Goal: Obtain resource: Download file/media

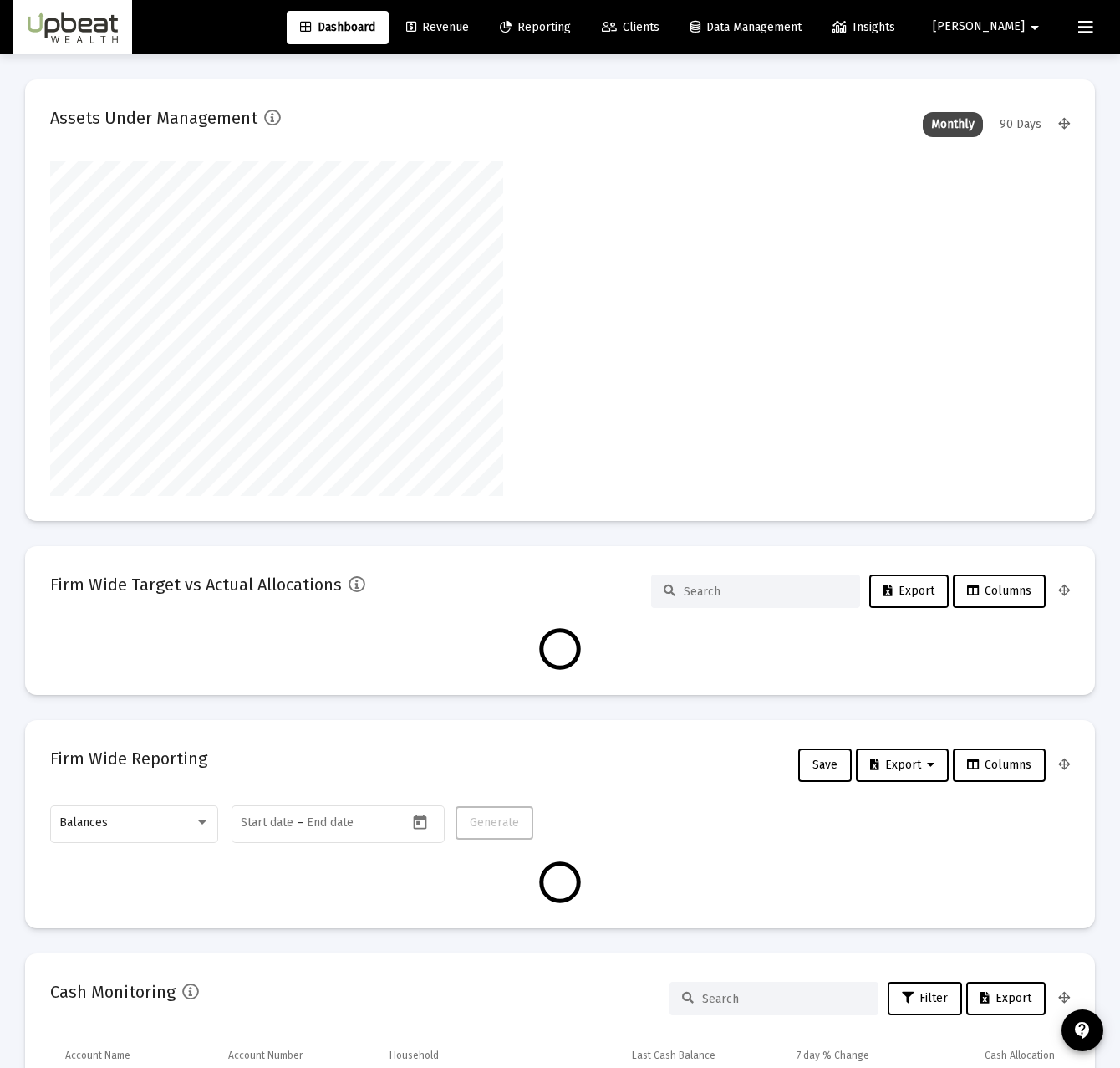
scroll to position [335, 1020]
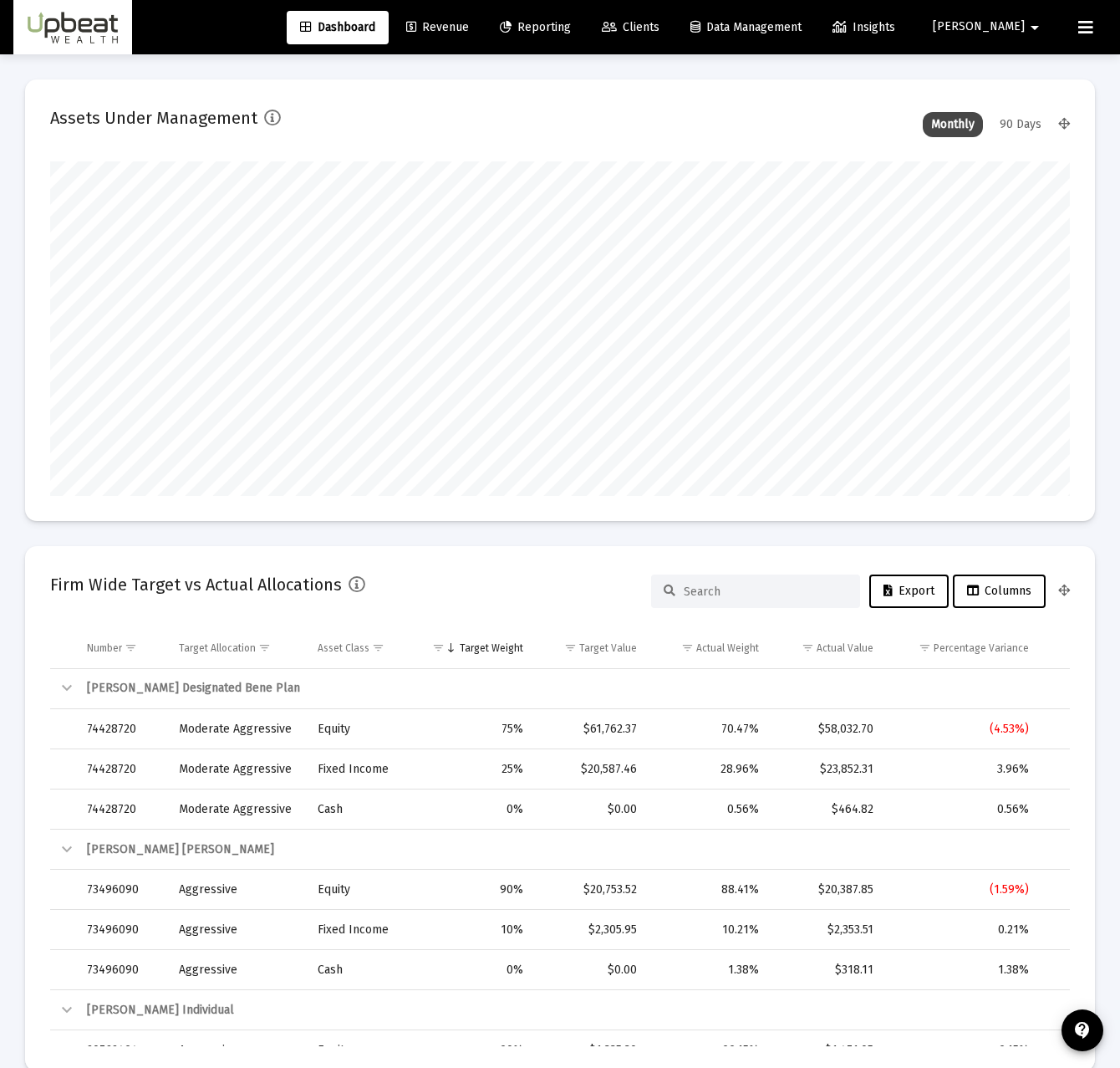
type input "[DATE]"
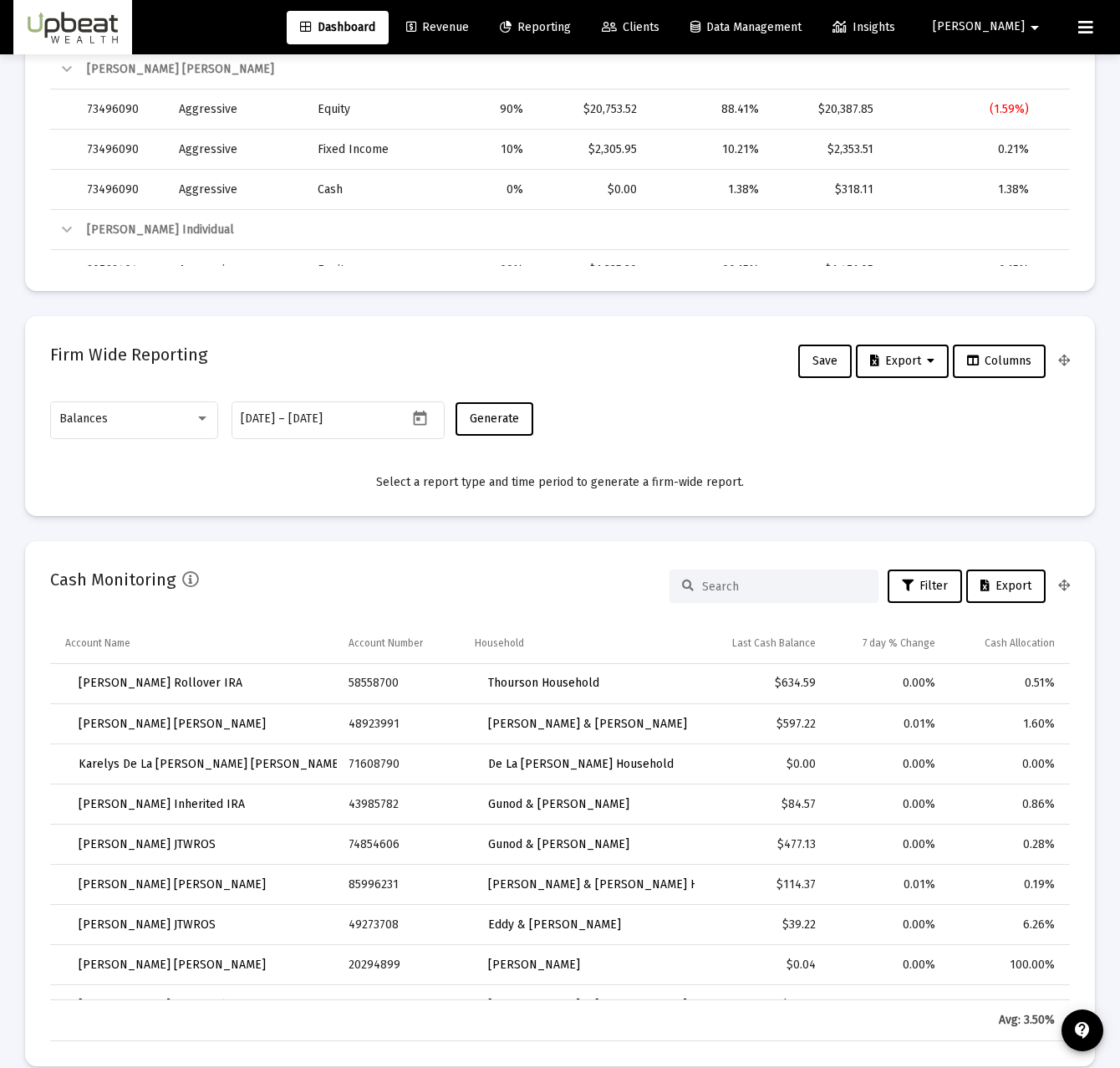
scroll to position [335, 547]
click at [183, 413] on div "Balances" at bounding box center [126, 418] width 135 height 13
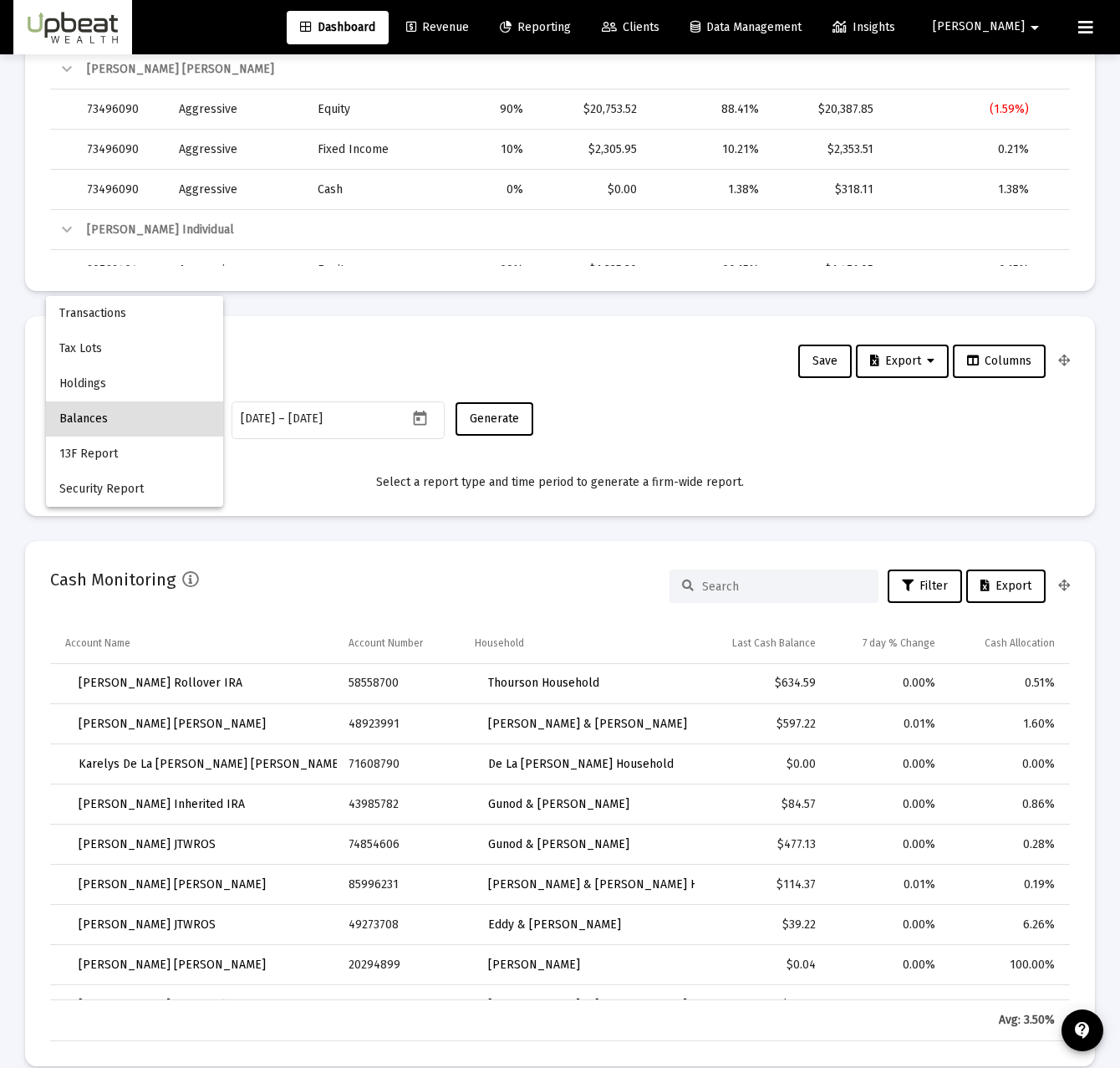
click at [150, 405] on span "Balances" at bounding box center [134, 419] width 151 height 35
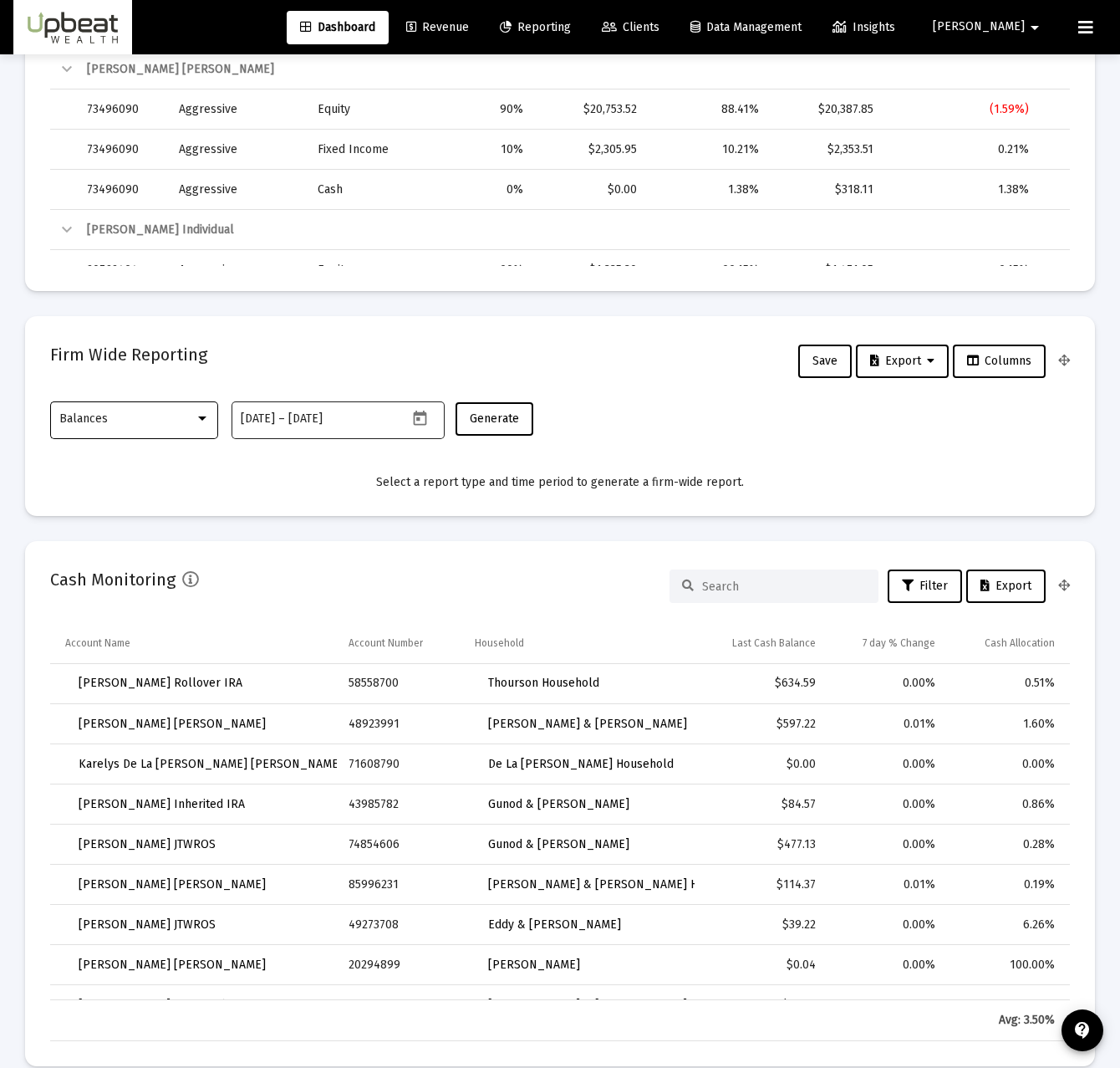
click at [426, 414] on icon "Open calendar" at bounding box center [419, 417] width 13 height 15
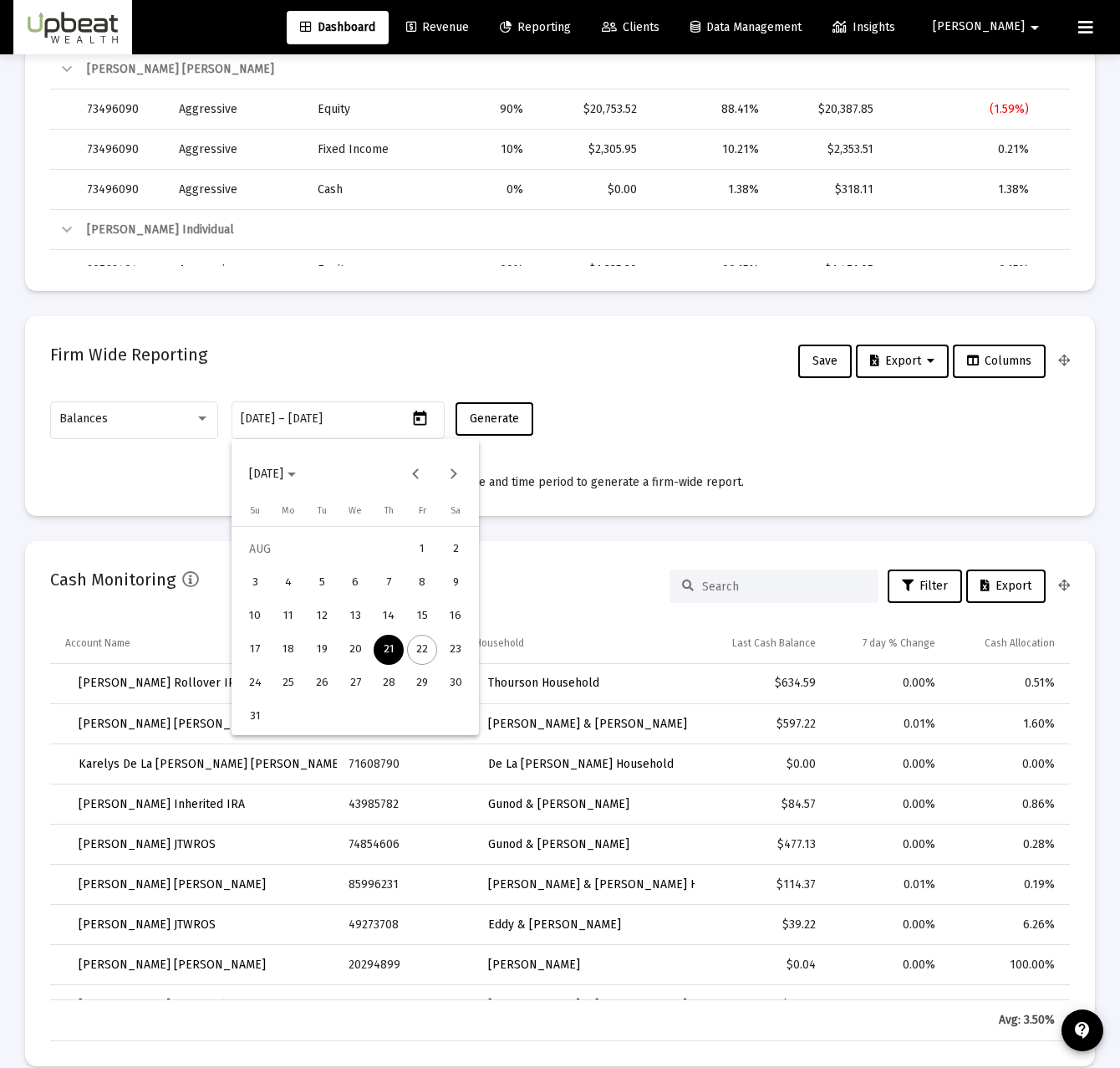
click at [268, 651] on div "17" at bounding box center [255, 650] width 30 height 30
type input "2025-08-17"
click at [422, 645] on div "22" at bounding box center [422, 650] width 30 height 30
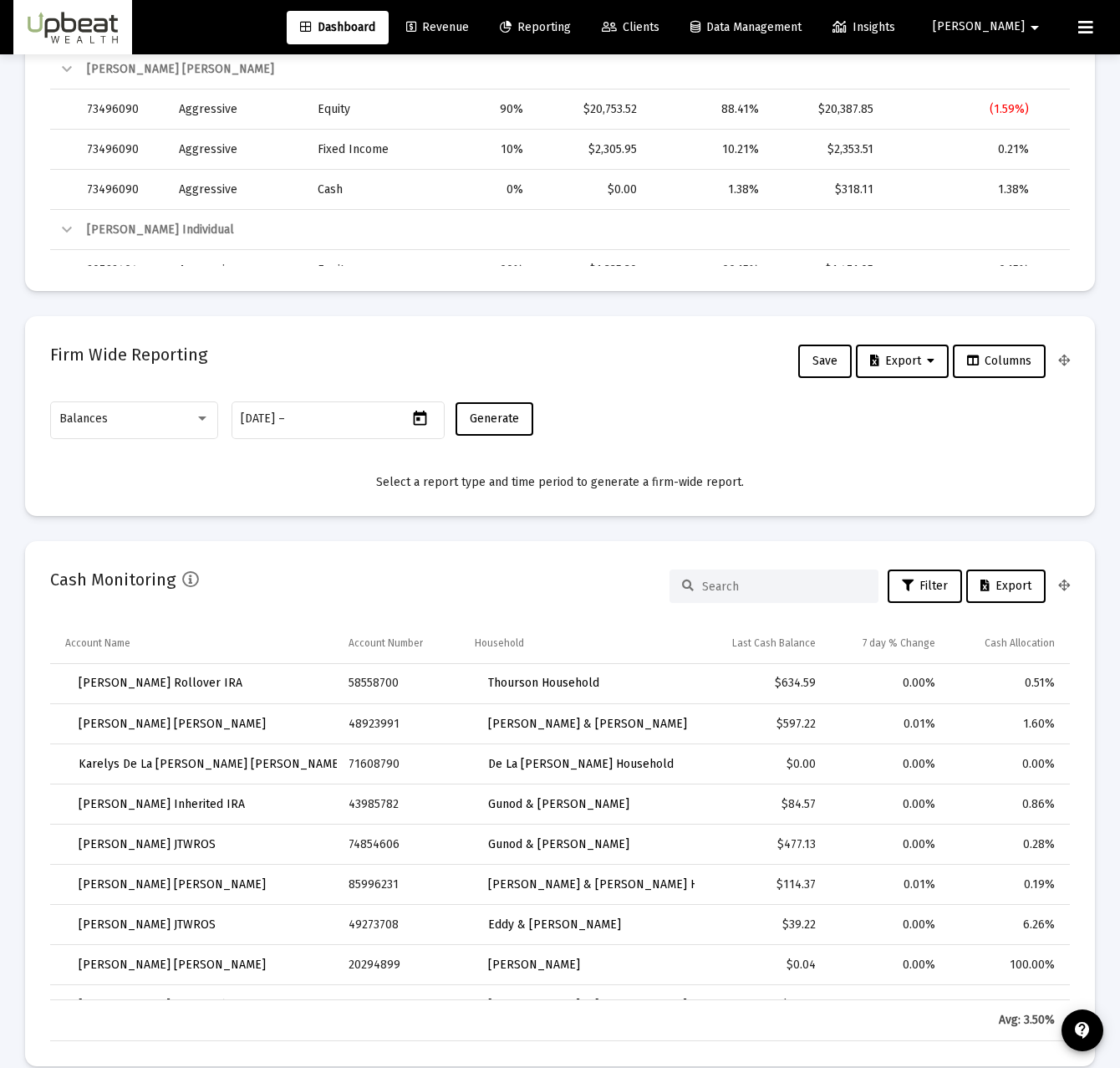
type input "2025-08-22"
click at [919, 358] on span "Export" at bounding box center [902, 361] width 64 height 14
click at [911, 394] on button "Export All Rows" at bounding box center [906, 404] width 114 height 40
click at [507, 416] on span "Generate" at bounding box center [494, 418] width 49 height 14
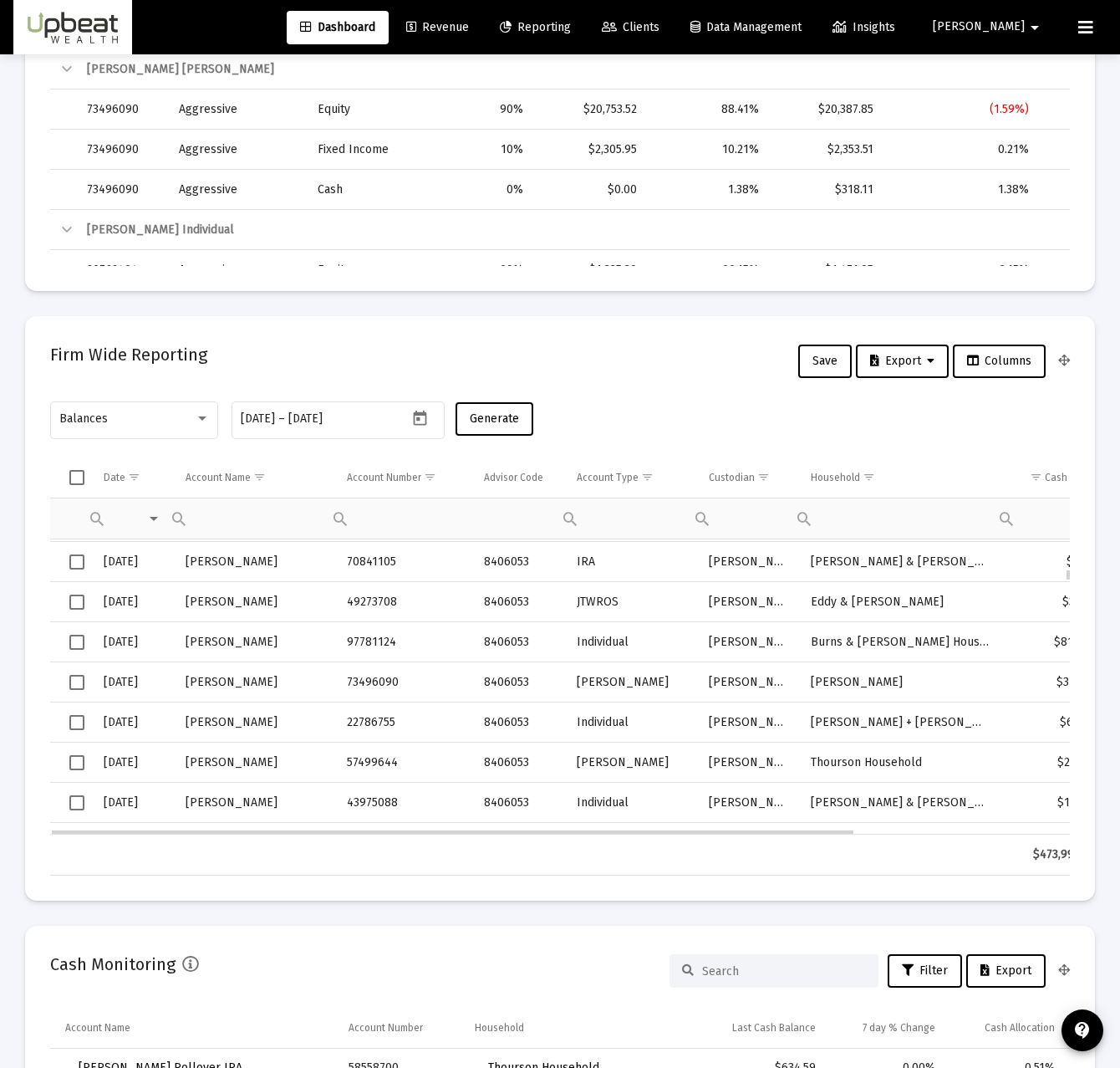
scroll to position [1763, 0]
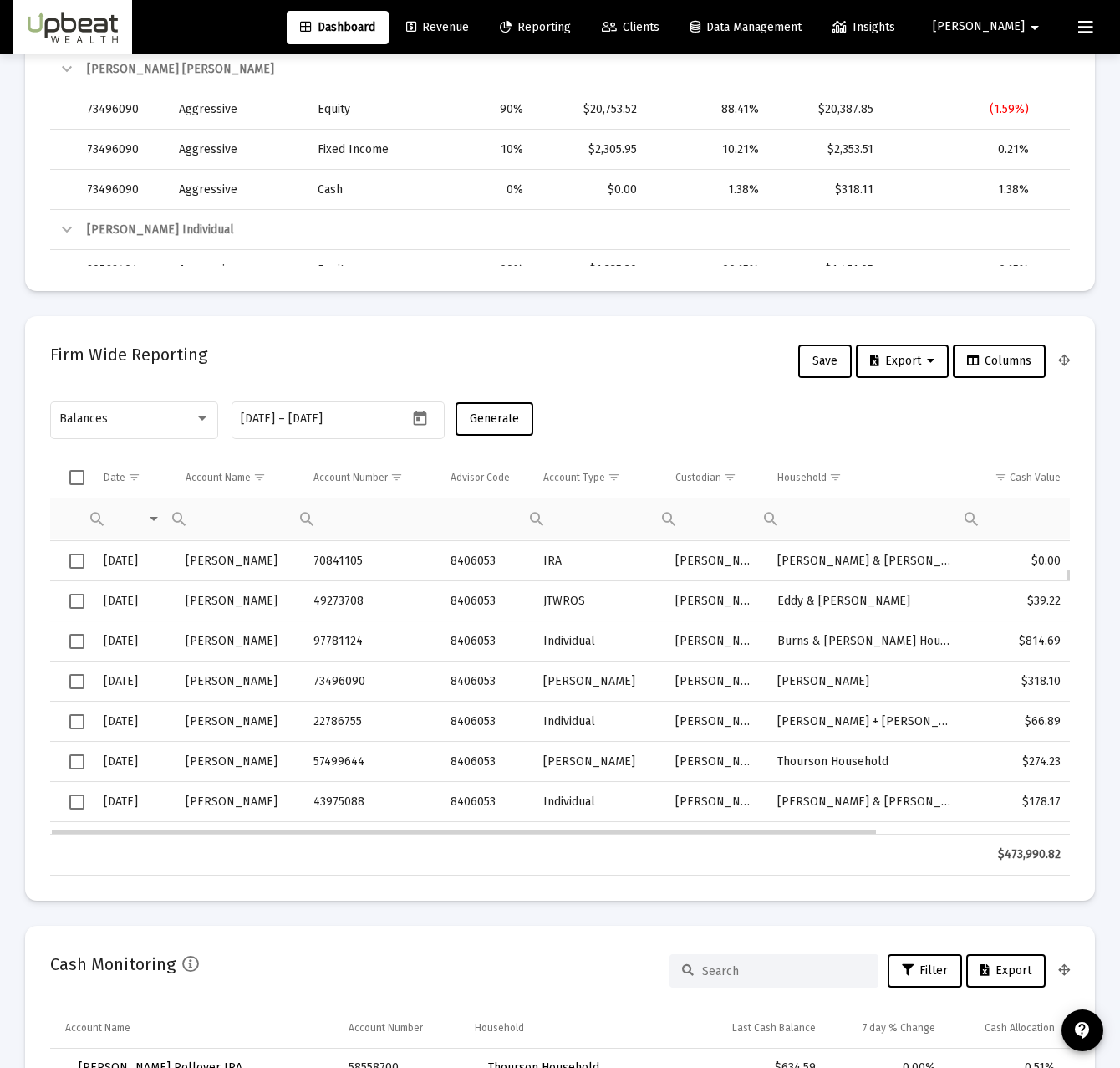
click at [73, 643] on span "Select row" at bounding box center [77, 641] width 15 height 15
click at [885, 358] on span "Export" at bounding box center [902, 361] width 64 height 14
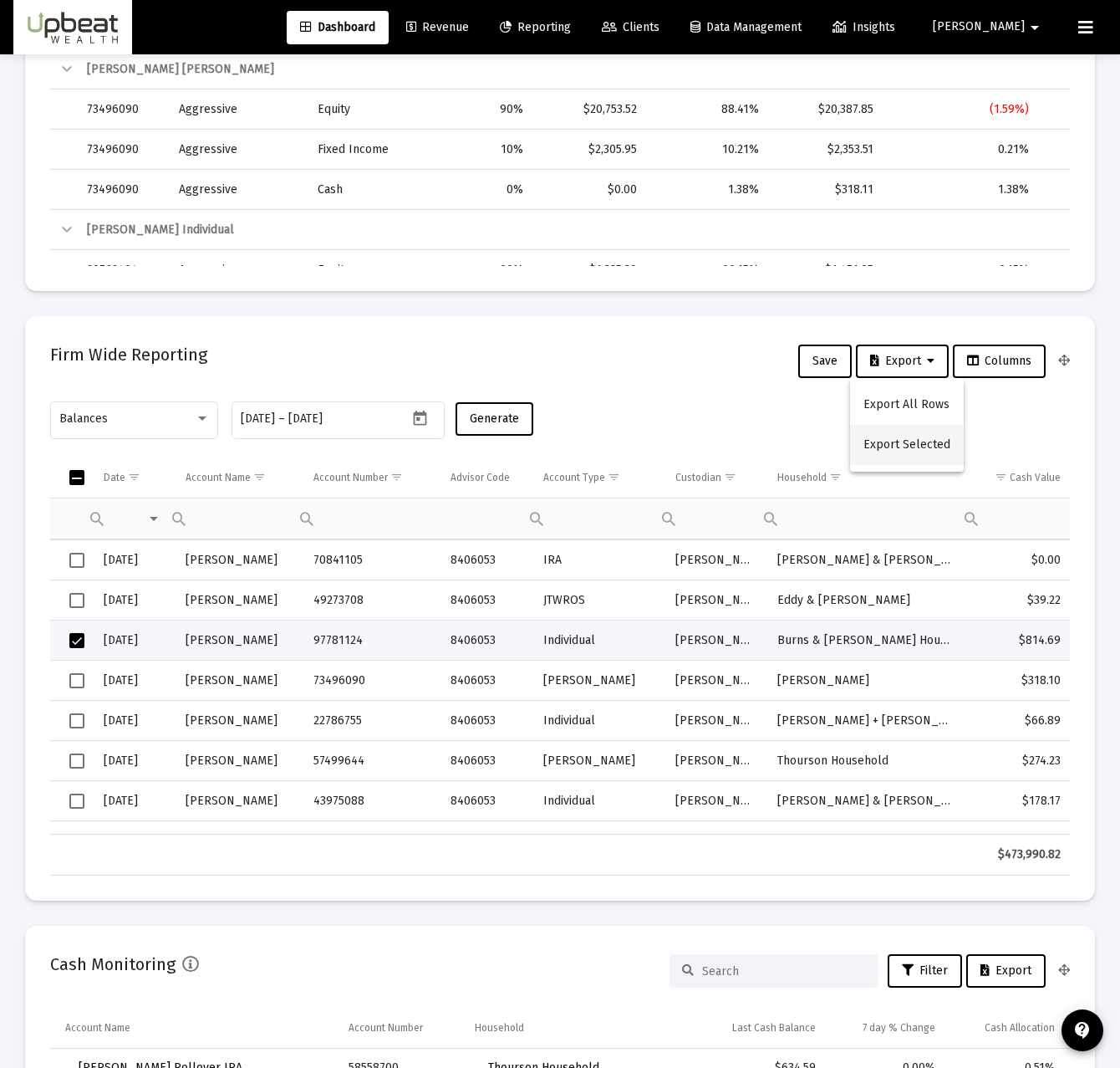
click at [891, 433] on button "Export Selected" at bounding box center [906, 444] width 114 height 40
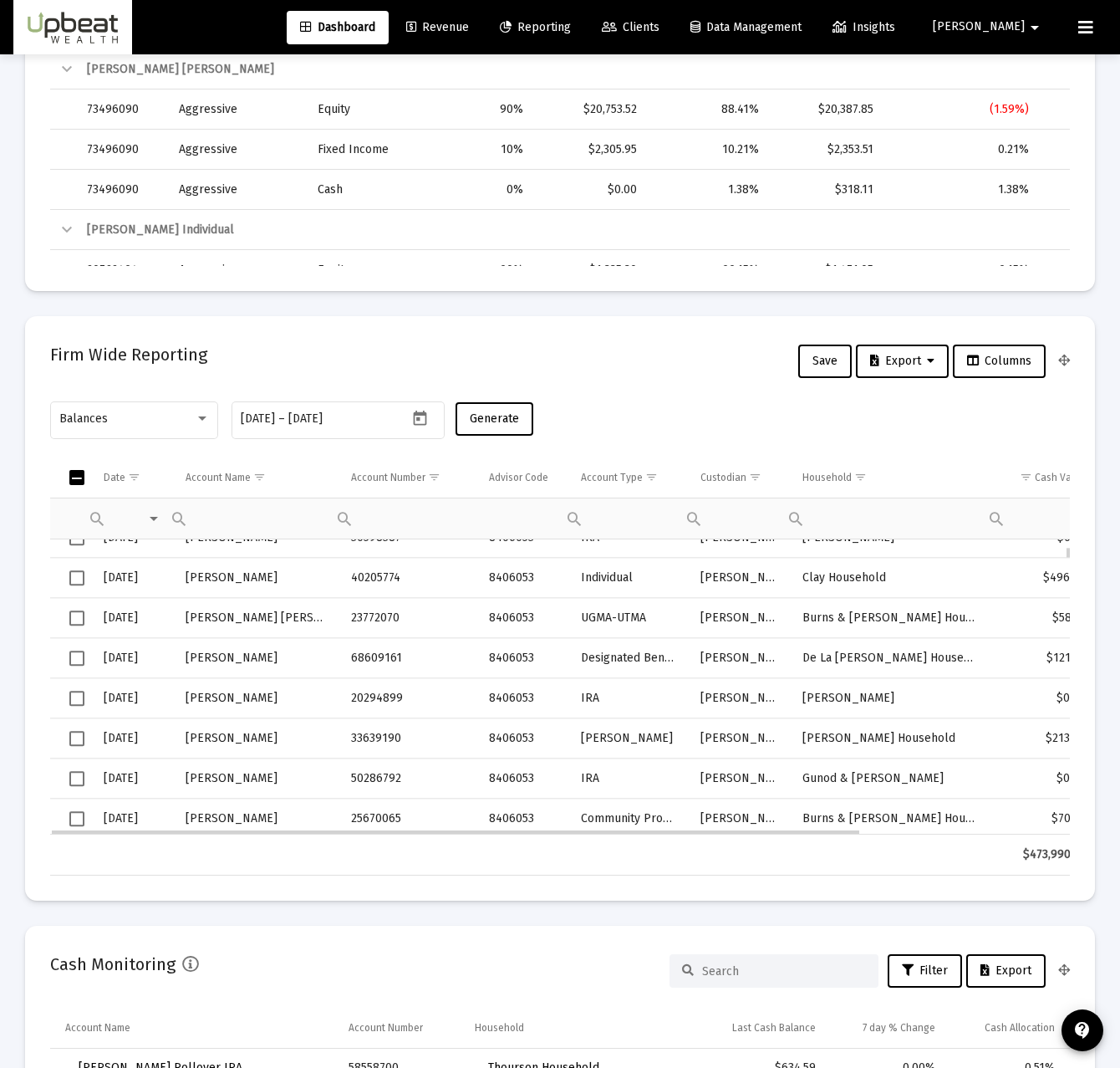
scroll to position [0, 0]
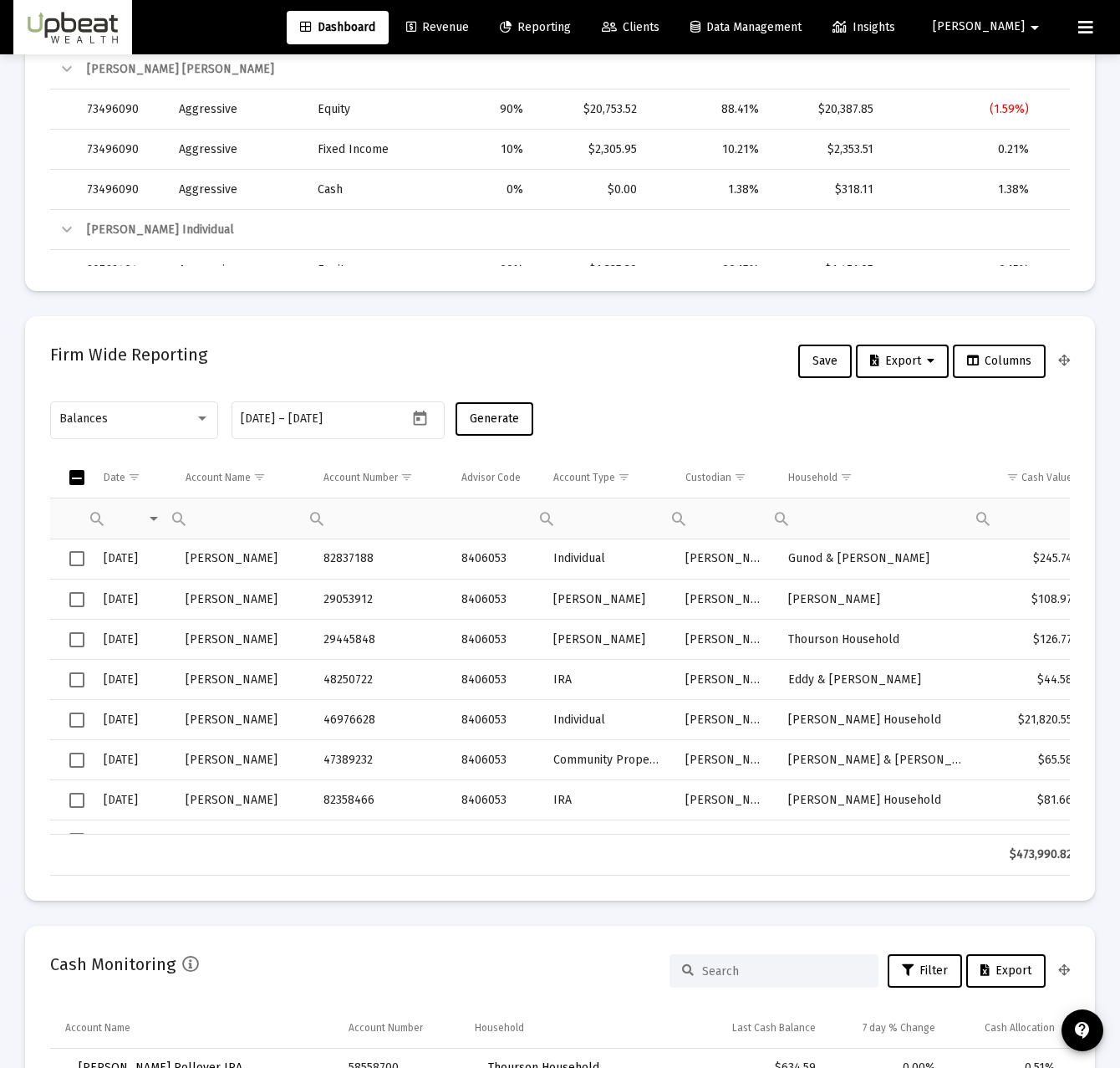
click at [1029, 369] on button "Columns" at bounding box center [999, 361] width 93 height 34
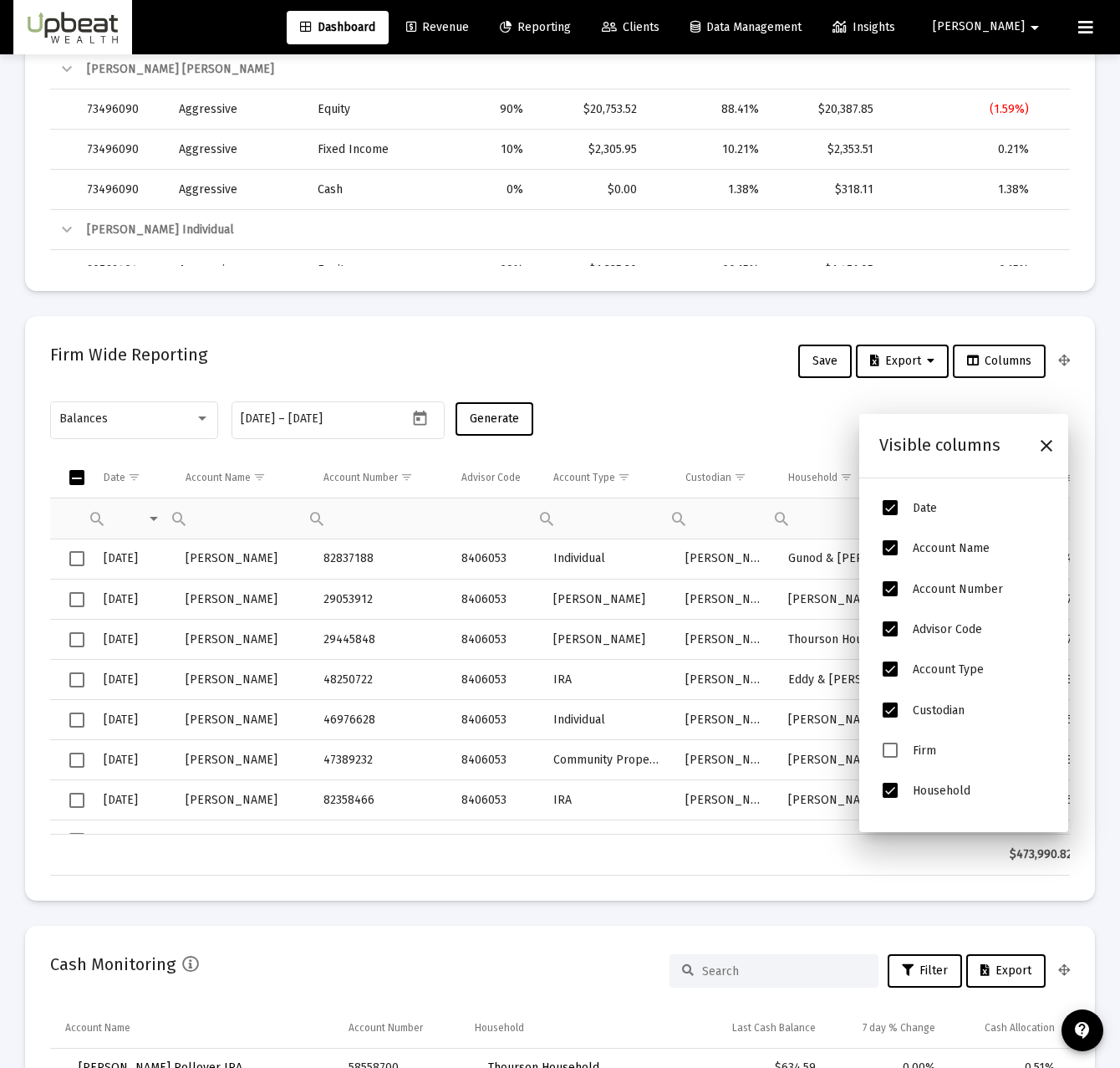
click at [1029, 369] on button "Columns" at bounding box center [999, 361] width 93 height 34
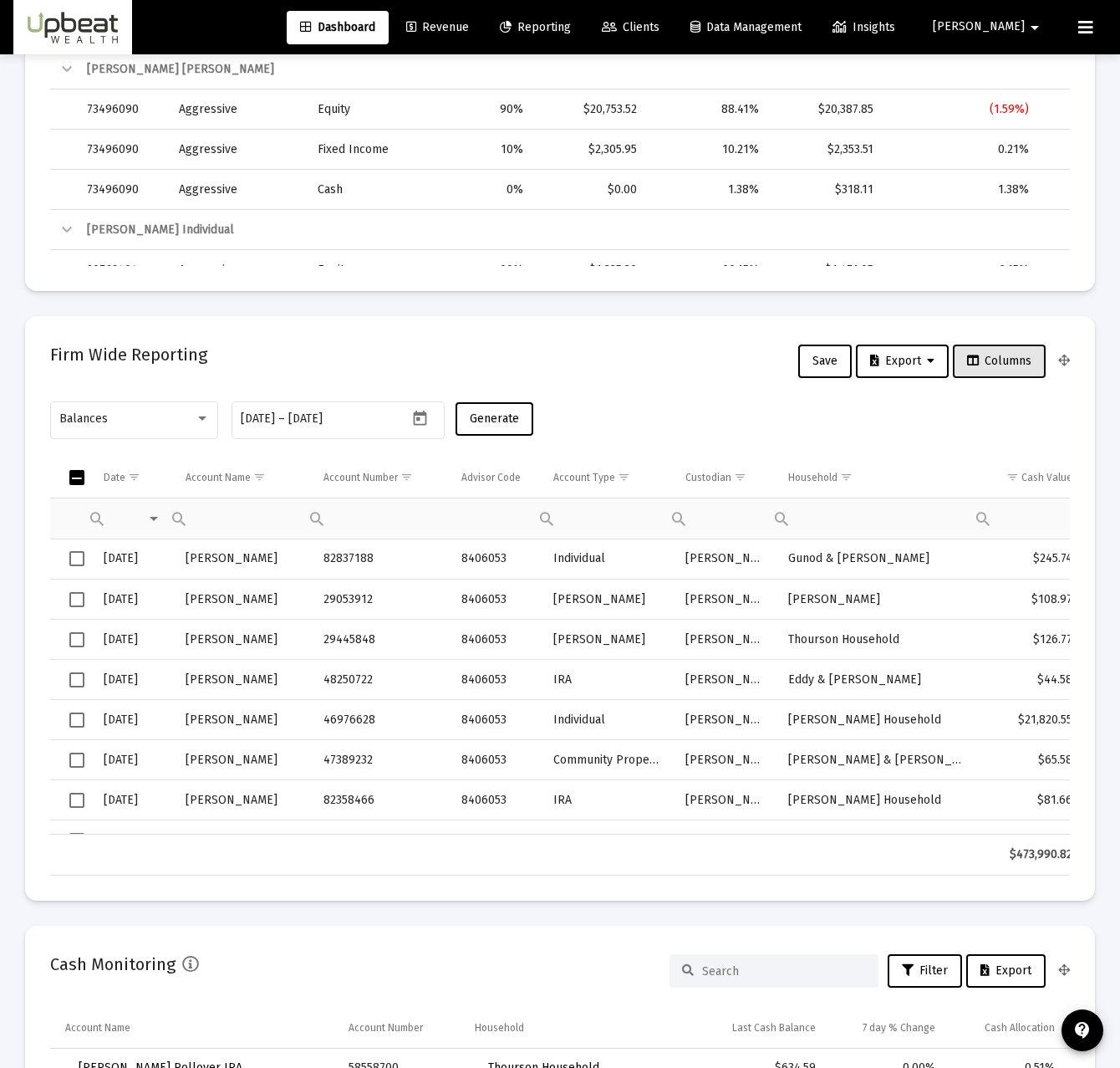
click at [1029, 369] on button "Columns" at bounding box center [999, 361] width 93 height 34
click at [261, 480] on span "Show filter options for column 'Account Name'" at bounding box center [259, 477] width 12 height 12
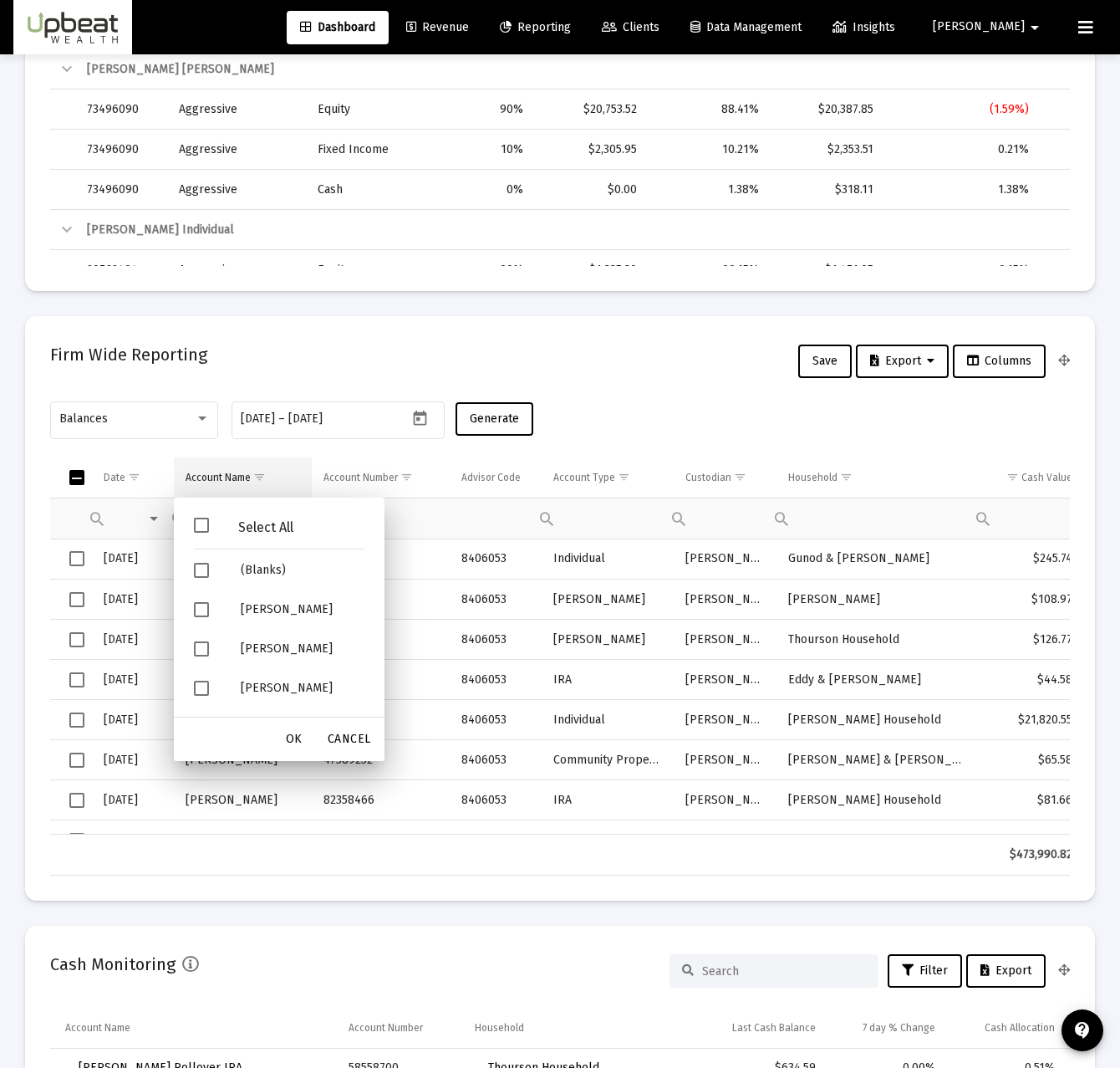
click at [259, 478] on span "Show filter options for column 'Account Name'" at bounding box center [259, 477] width 12 height 12
click at [592, 390] on mat-card "Firm Wide Reporting Save Export Columns Balances 2025-08-17 2025-08-17 – 2025-0…" at bounding box center [560, 608] width 1070 height 584
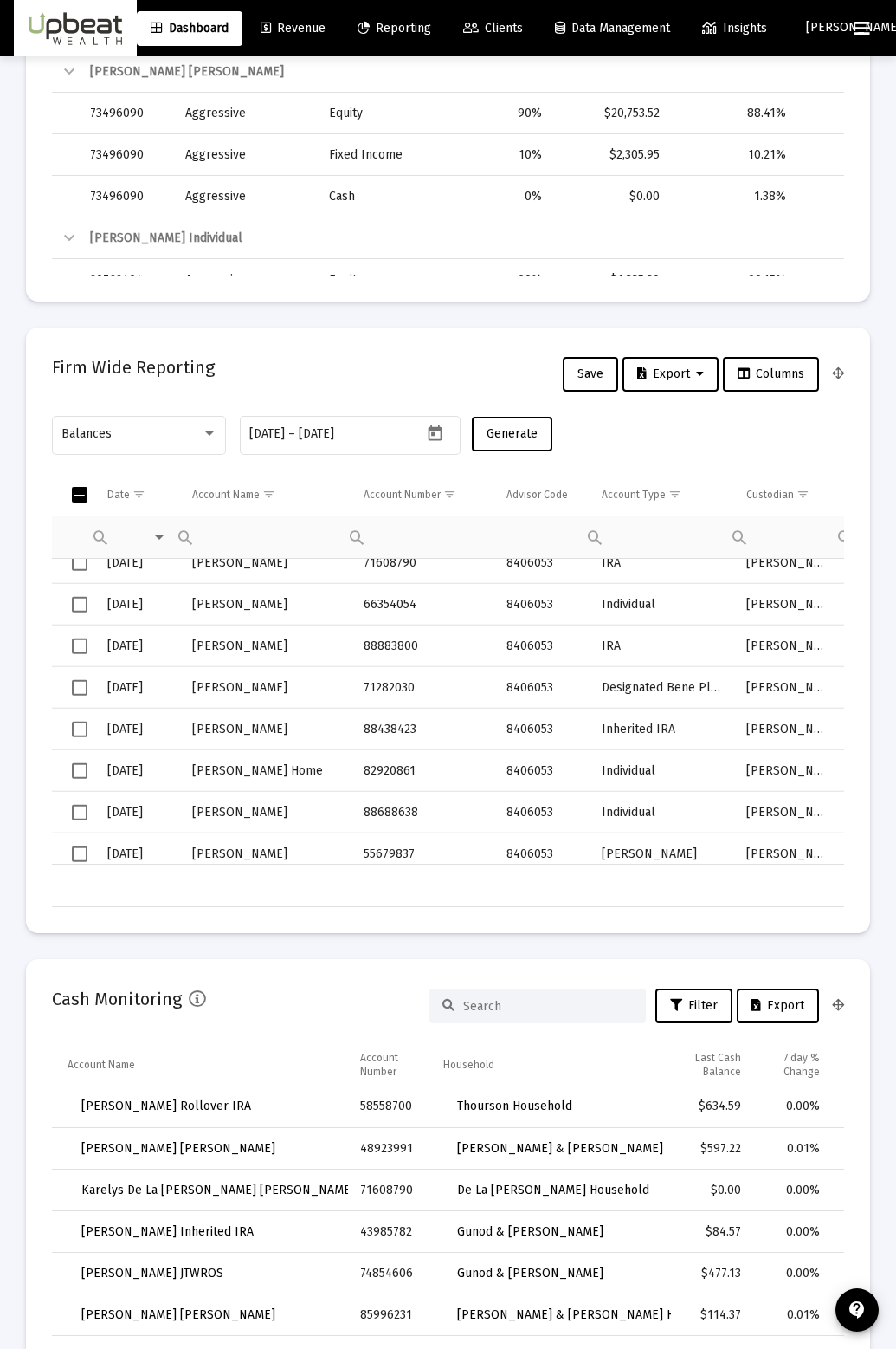
scroll to position [865994, 865629]
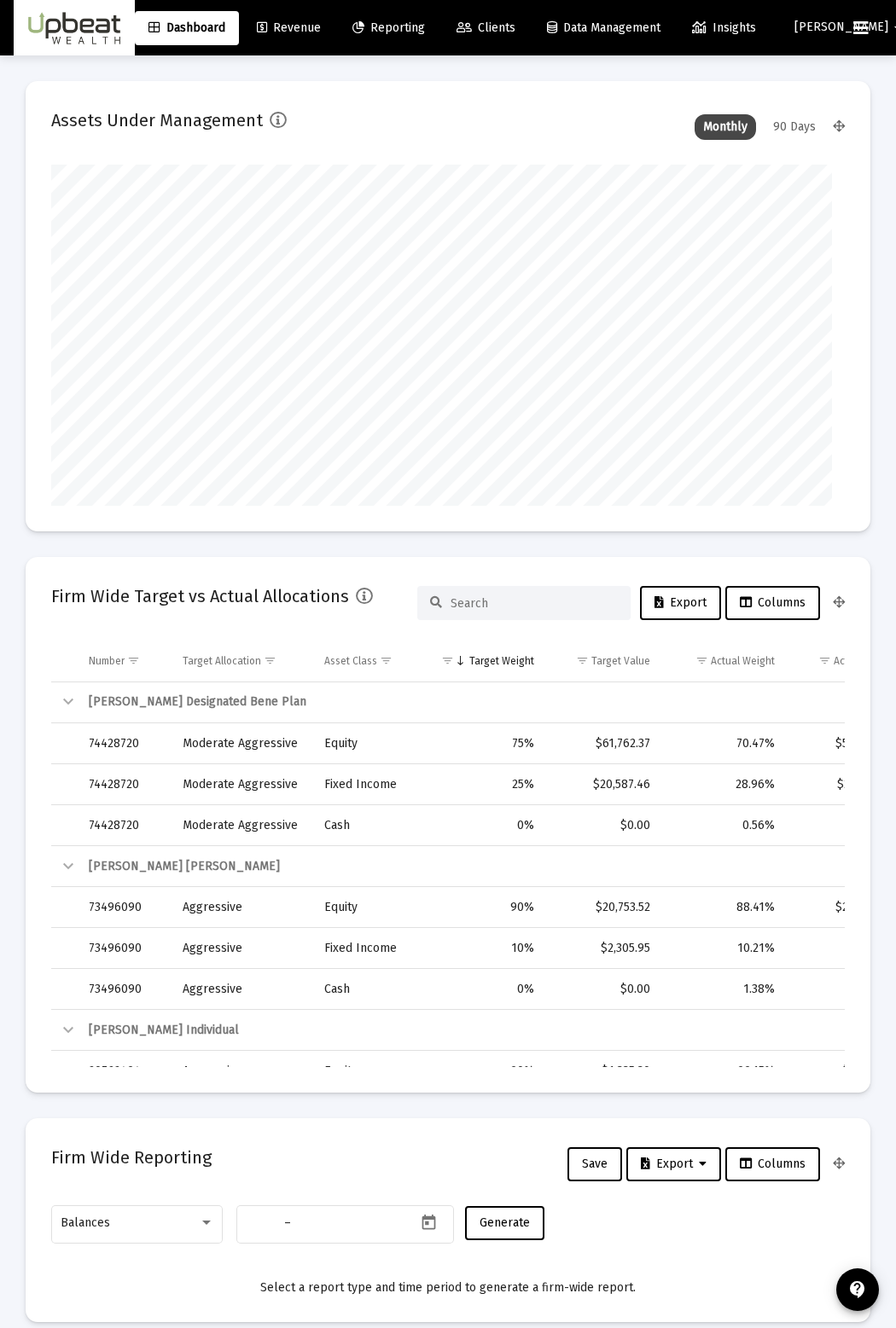
type input "[DATE]"
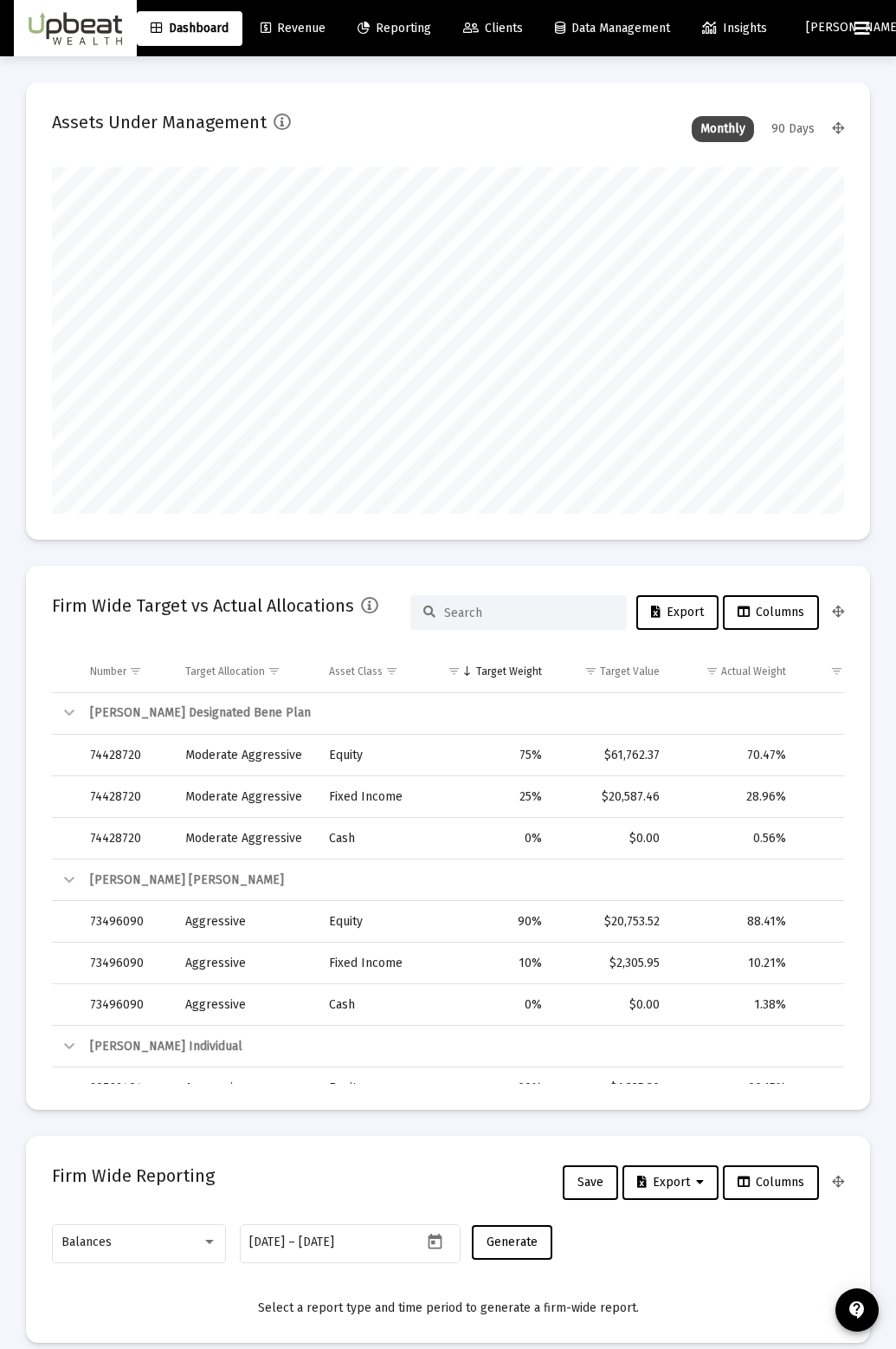
scroll to position [347, 357]
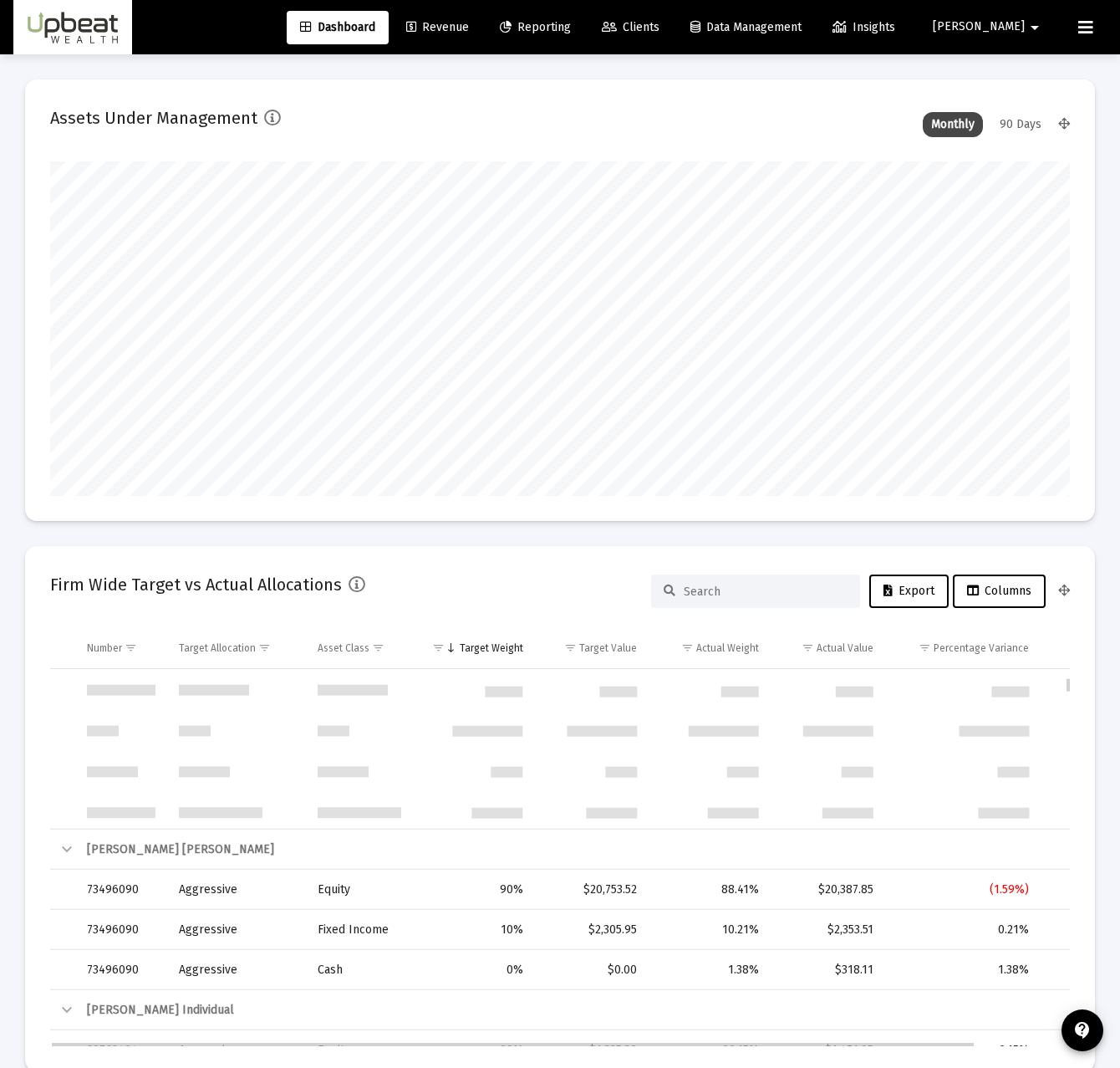
type input "[DATE]"
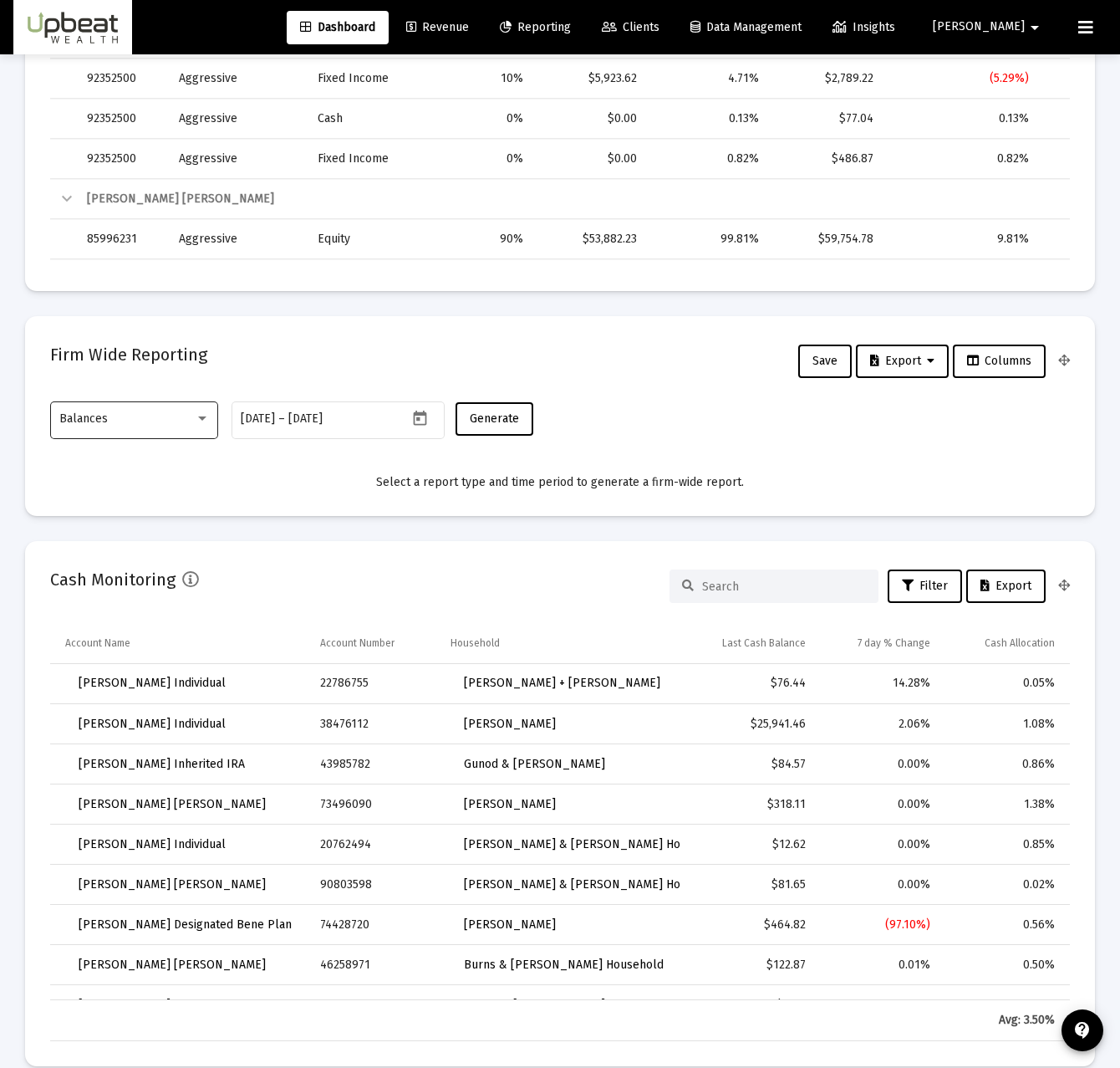
click at [214, 427] on div "Balances" at bounding box center [134, 418] width 168 height 41
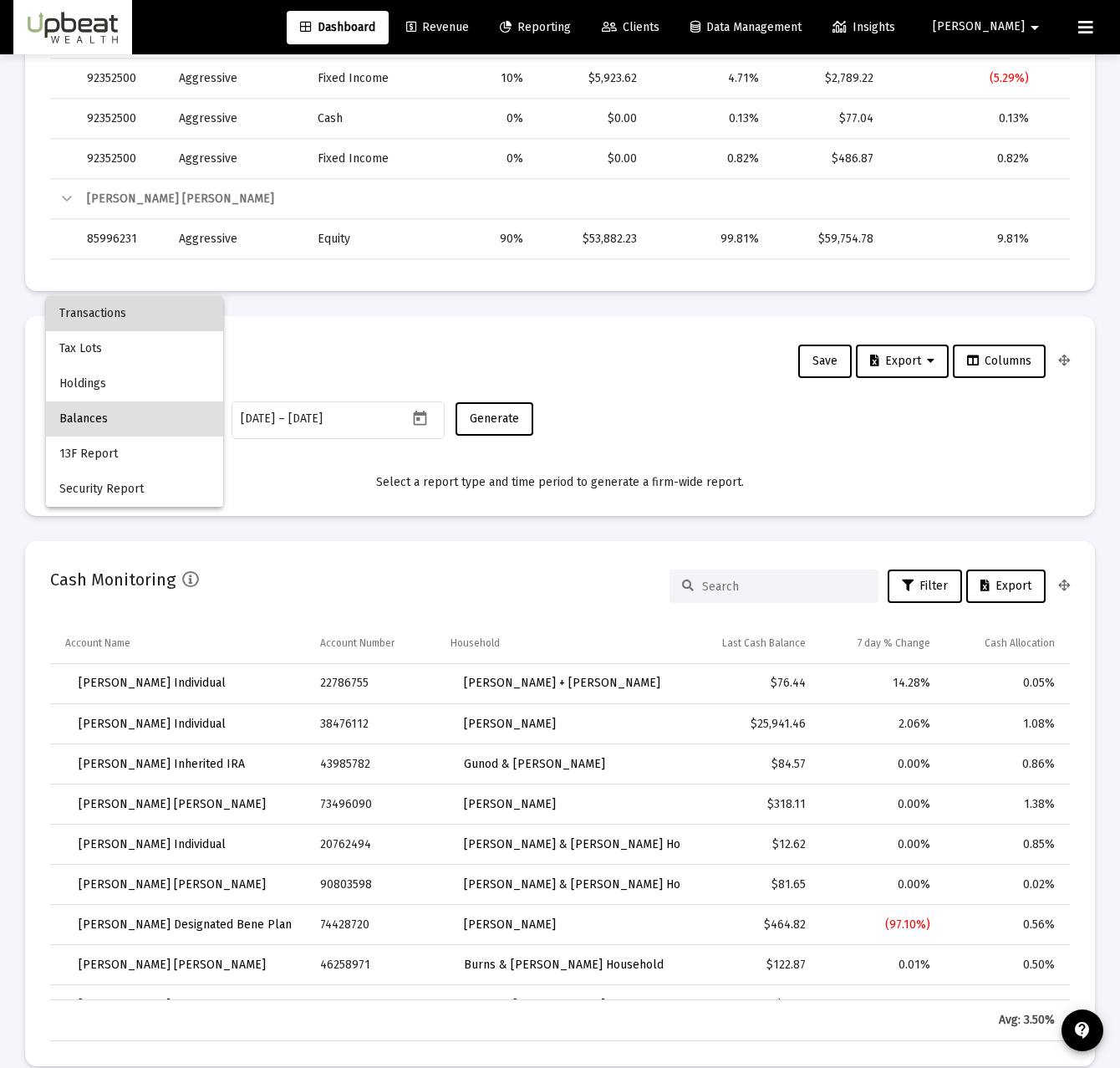
click at [181, 314] on span "Transactions" at bounding box center [134, 313] width 151 height 35
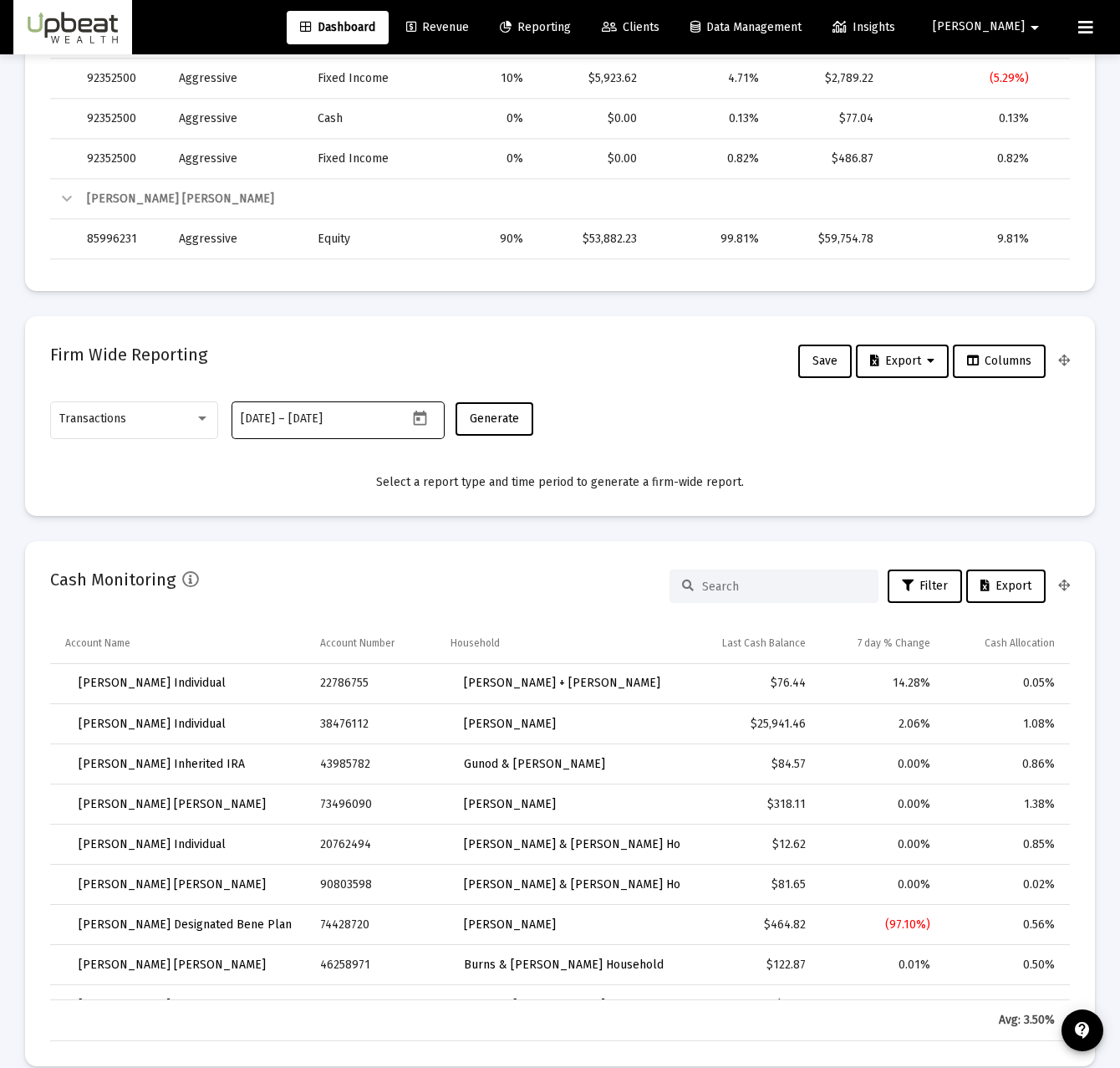
click at [275, 418] on input "[DATE]" at bounding box center [258, 418] width 34 height 13
click at [420, 410] on icon "Open calendar" at bounding box center [420, 418] width 18 height 18
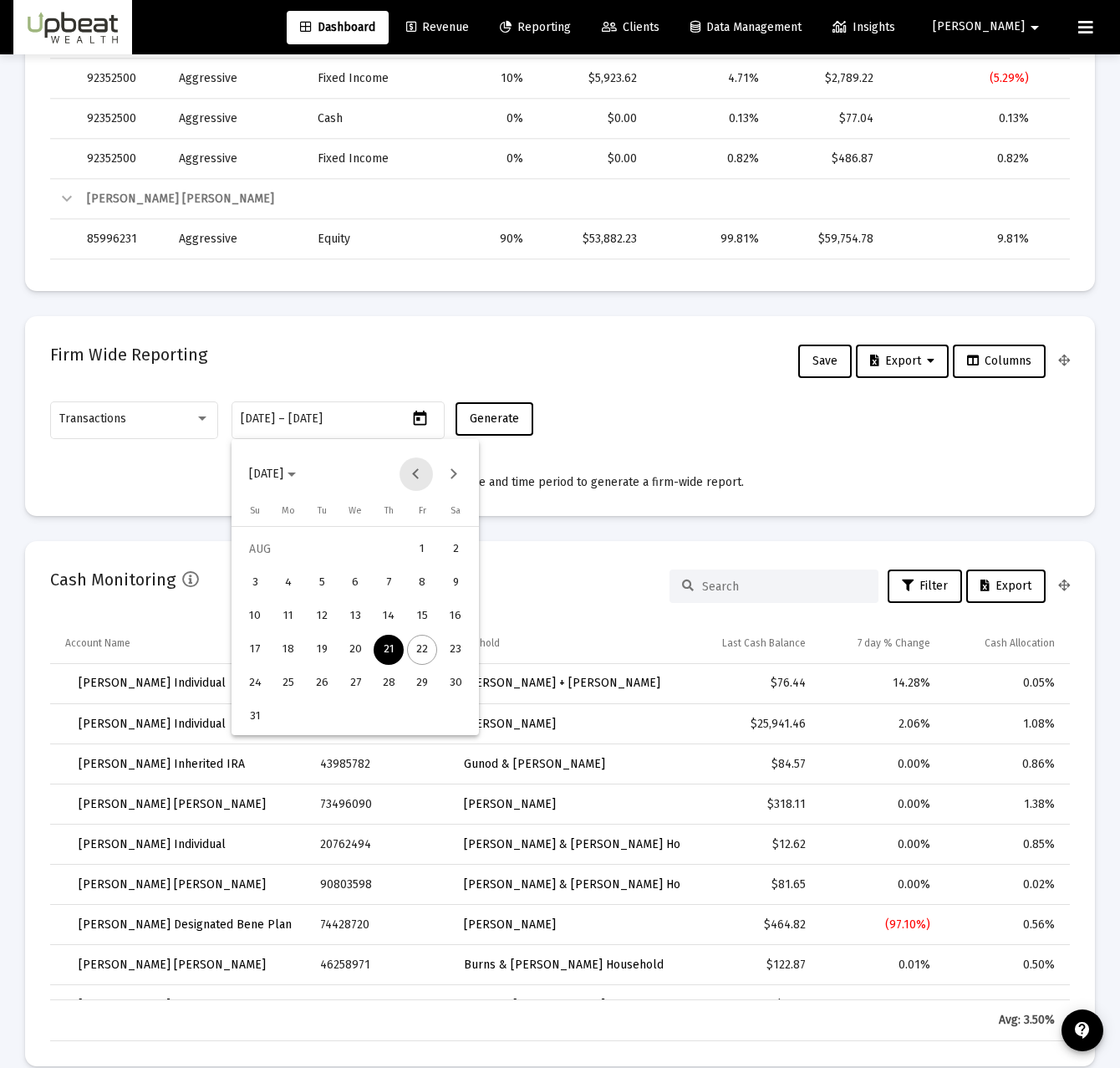
click at [413, 474] on button "Previous month" at bounding box center [417, 474] width 34 height 34
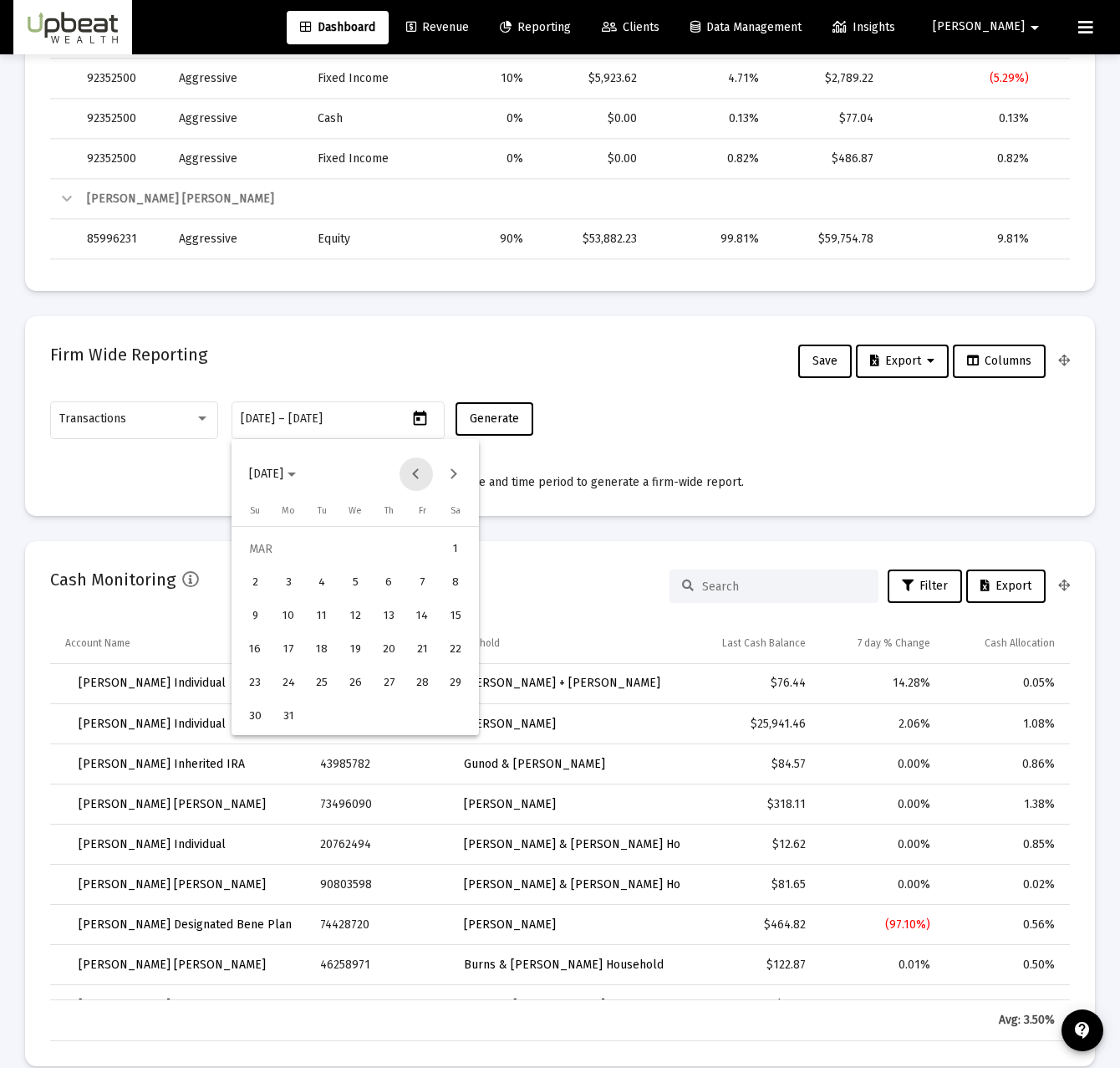
click at [415, 474] on button "Previous month" at bounding box center [417, 474] width 34 height 34
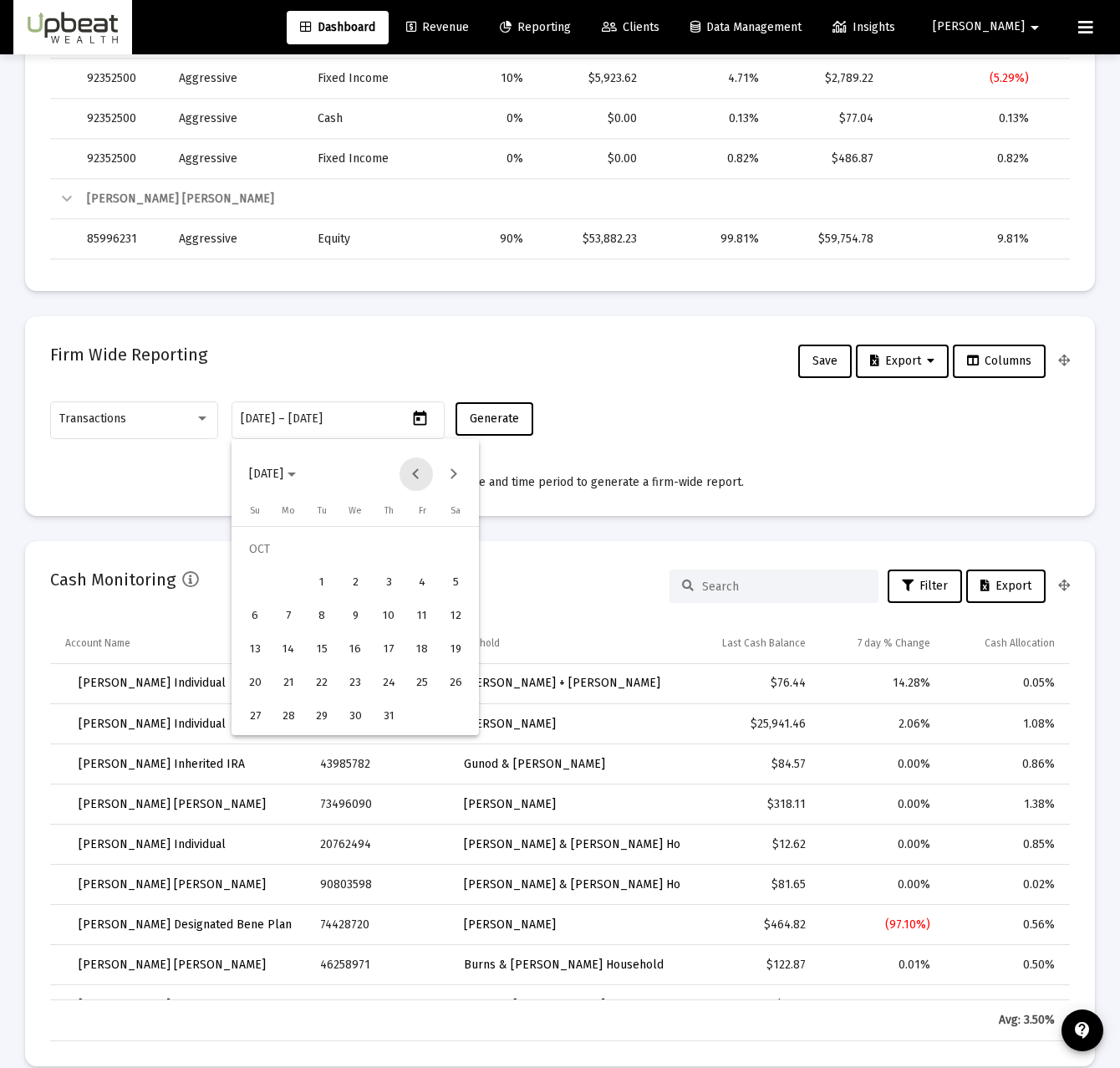
click at [415, 474] on button "Previous month" at bounding box center [417, 474] width 34 height 34
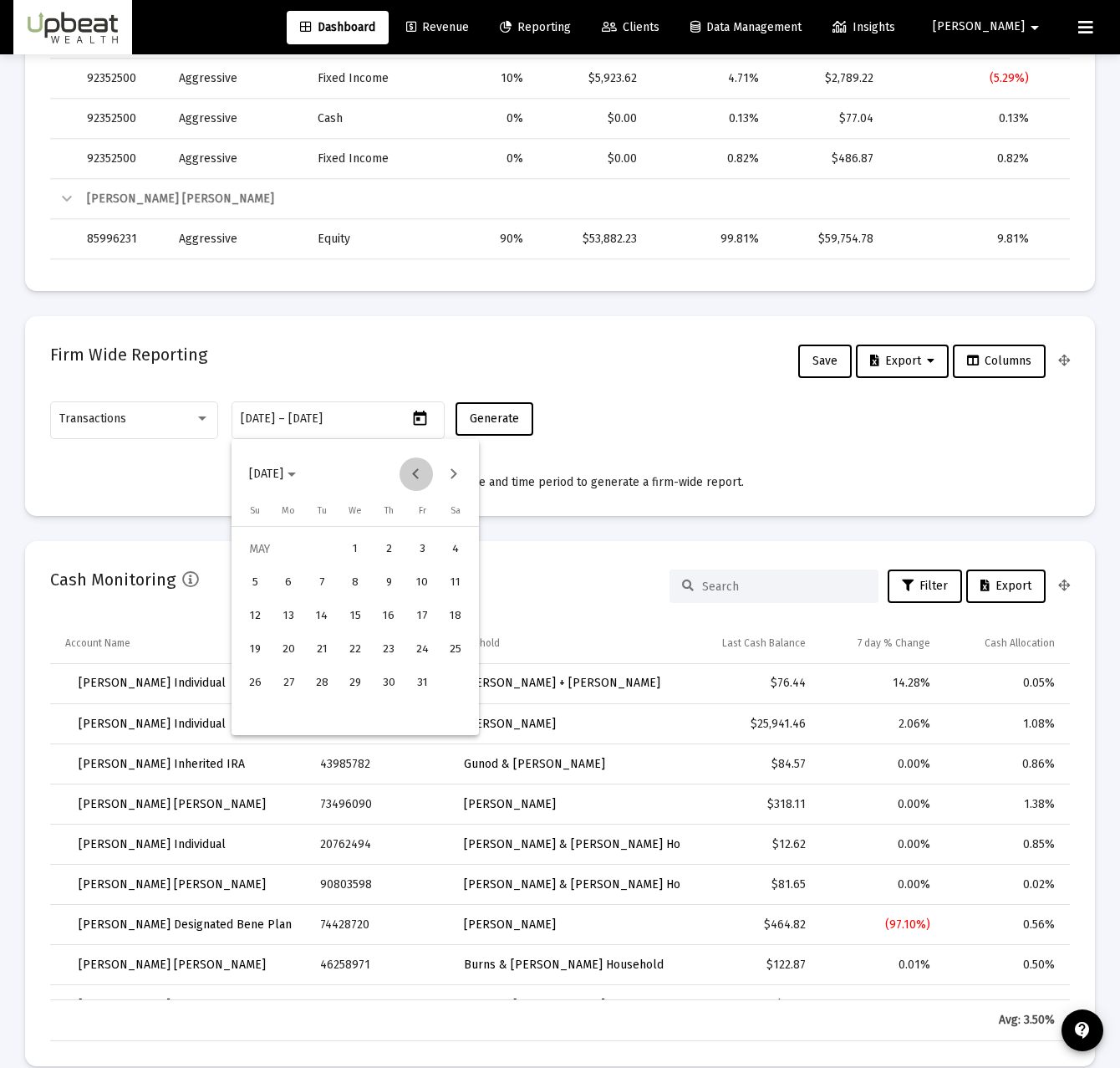
click at [415, 474] on button "Previous month" at bounding box center [417, 474] width 34 height 34
click at [294, 484] on button "2024-02-21" at bounding box center [272, 474] width 73 height 34
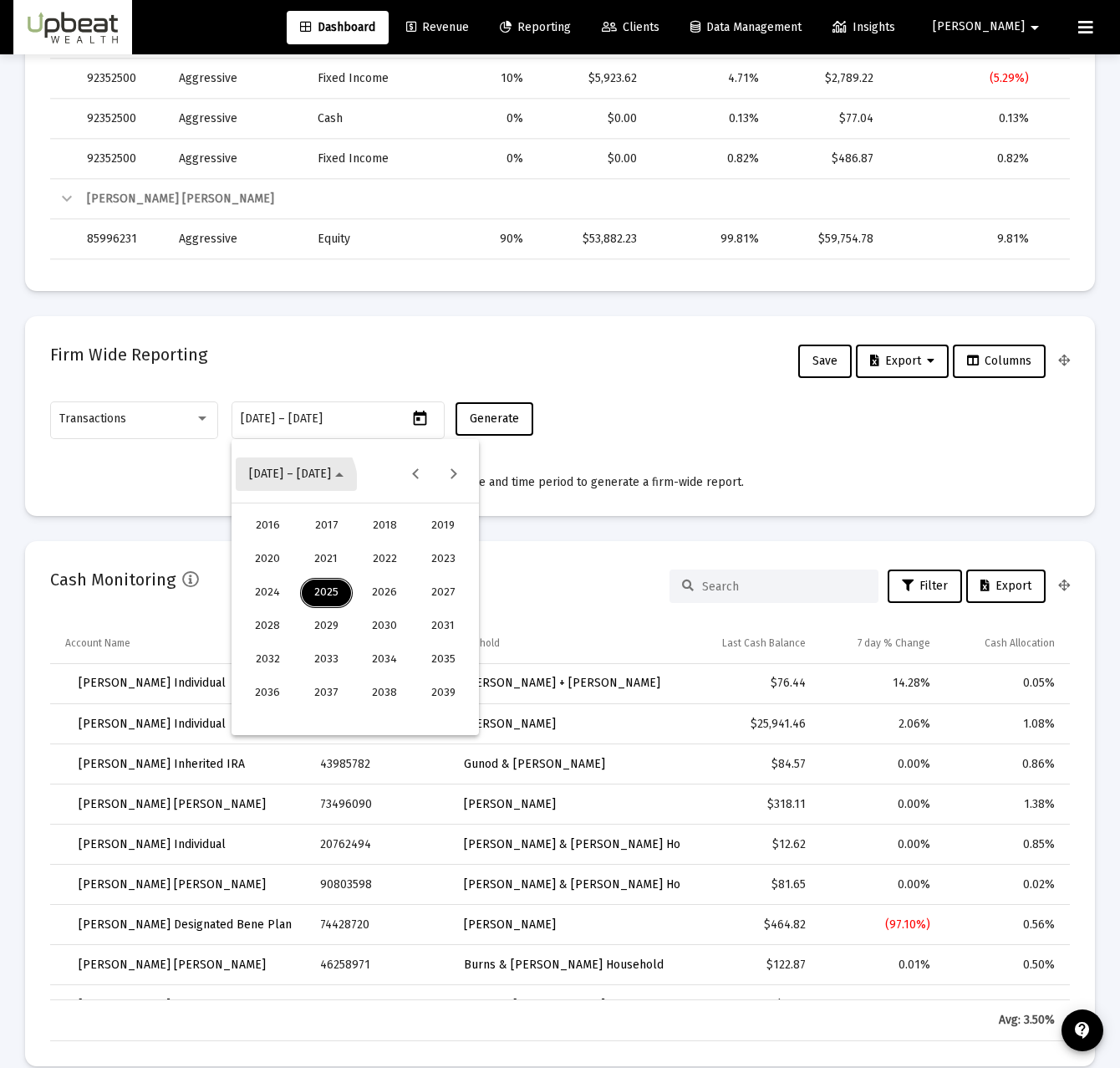
click at [294, 484] on button "2016 – 2039" at bounding box center [296, 474] width 121 height 34
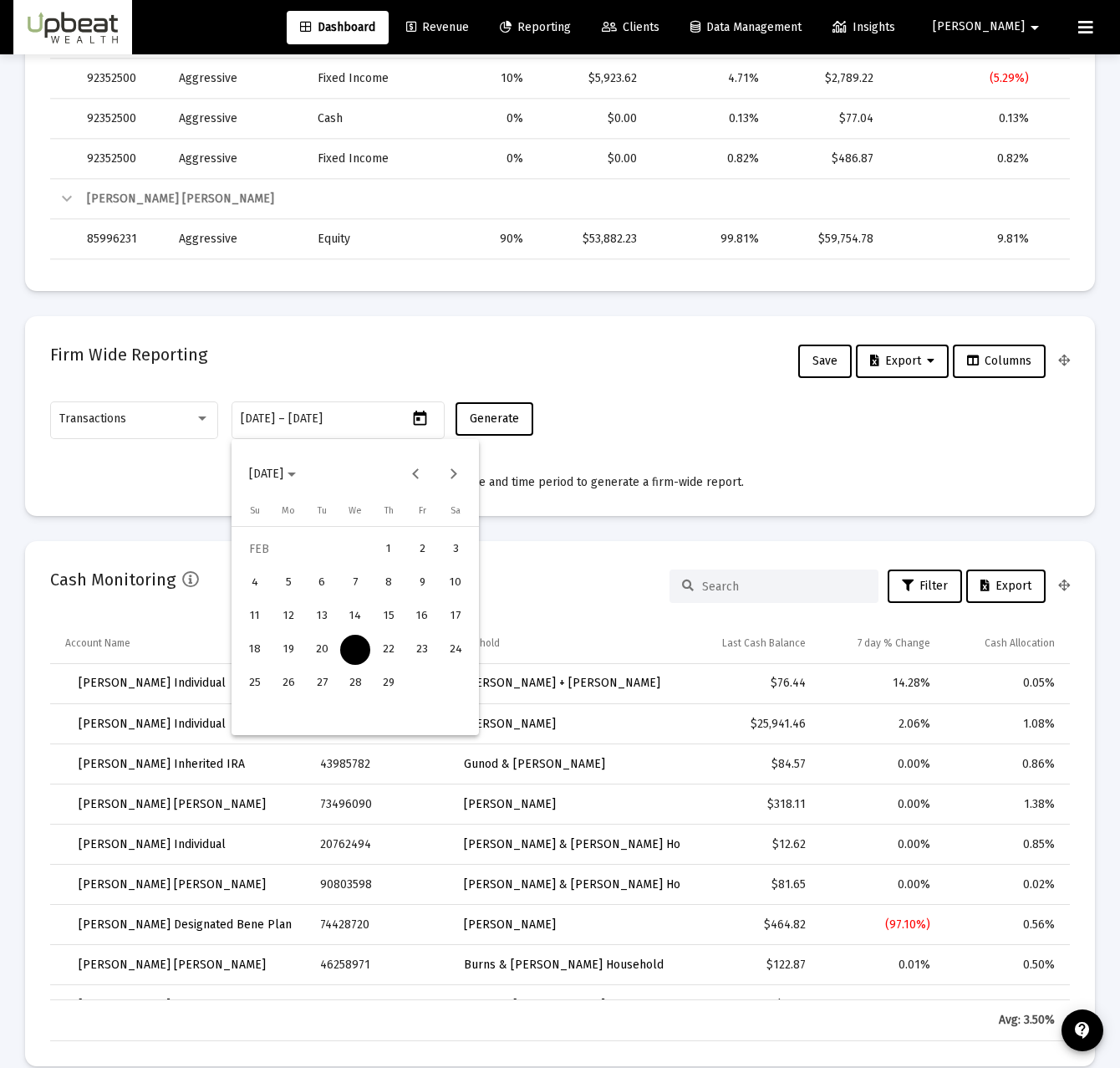
click at [380, 552] on div "1" at bounding box center [388, 549] width 30 height 30
type input "2024-02-01"
click at [296, 477] on span "2024-02-01" at bounding box center [272, 474] width 47 height 14
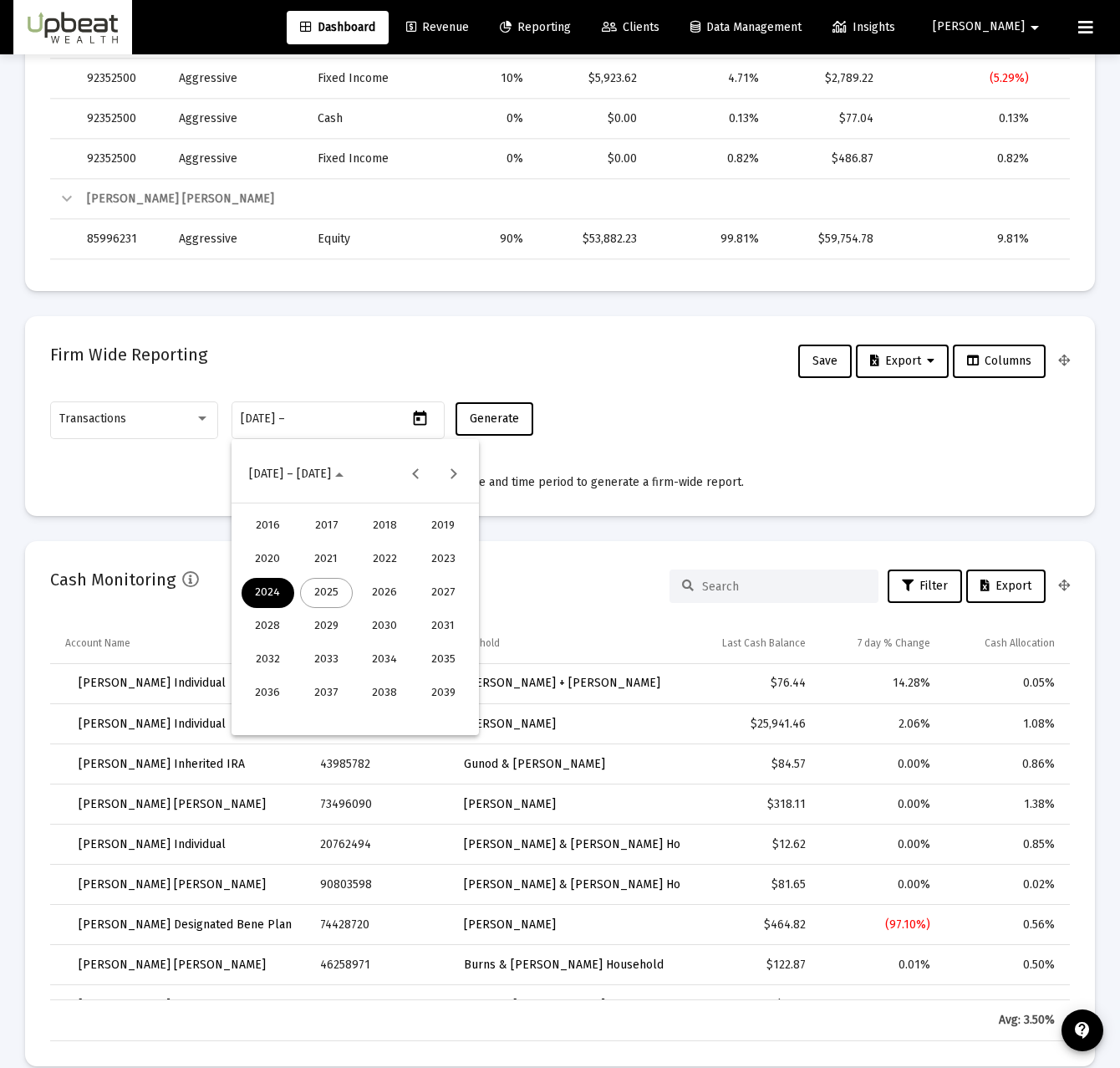
click at [337, 598] on div "2025" at bounding box center [327, 593] width 53 height 30
click at [431, 580] on div "AUG" at bounding box center [444, 593] width 53 height 30
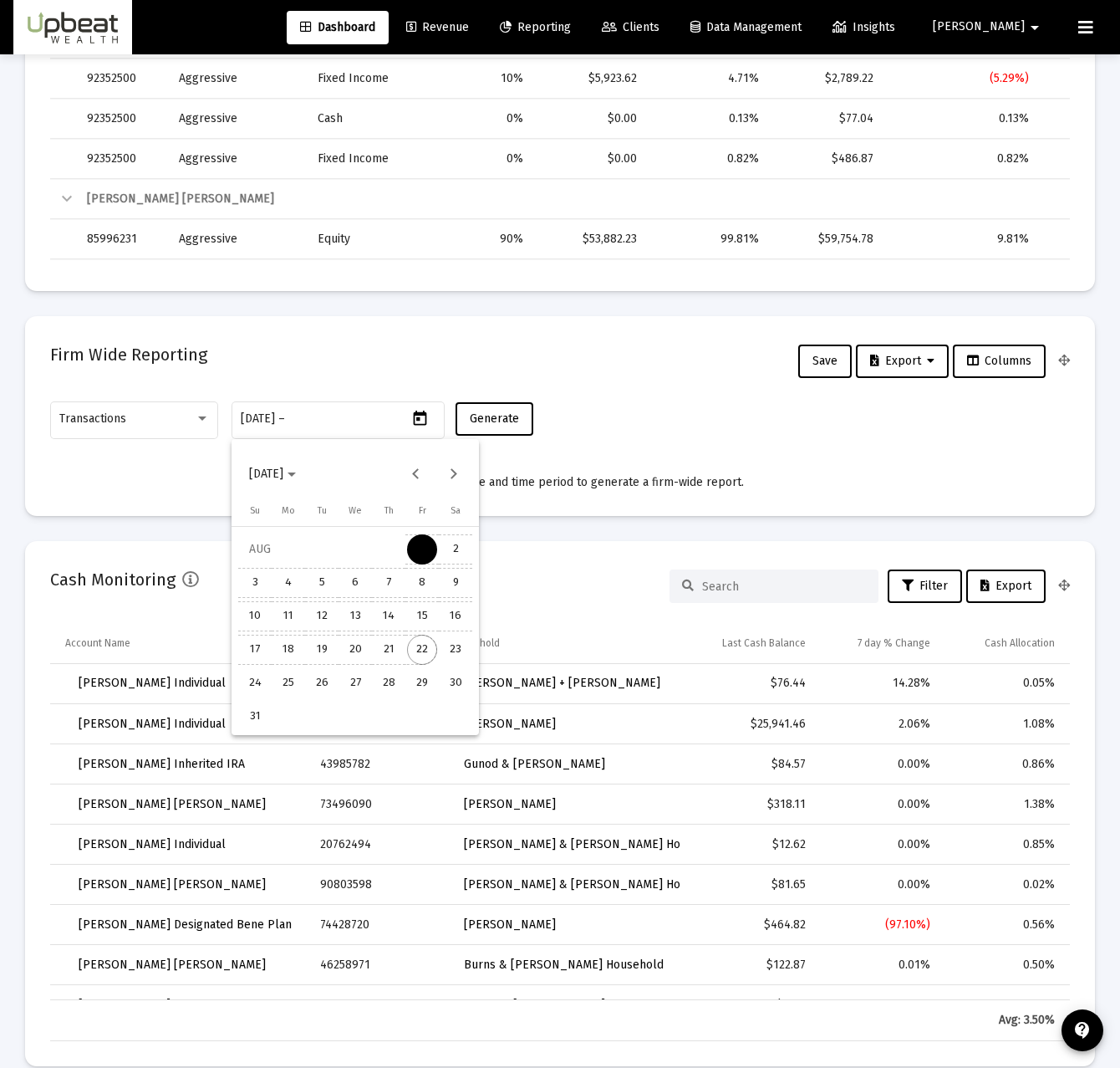
click at [422, 643] on div "22" at bounding box center [422, 650] width 30 height 30
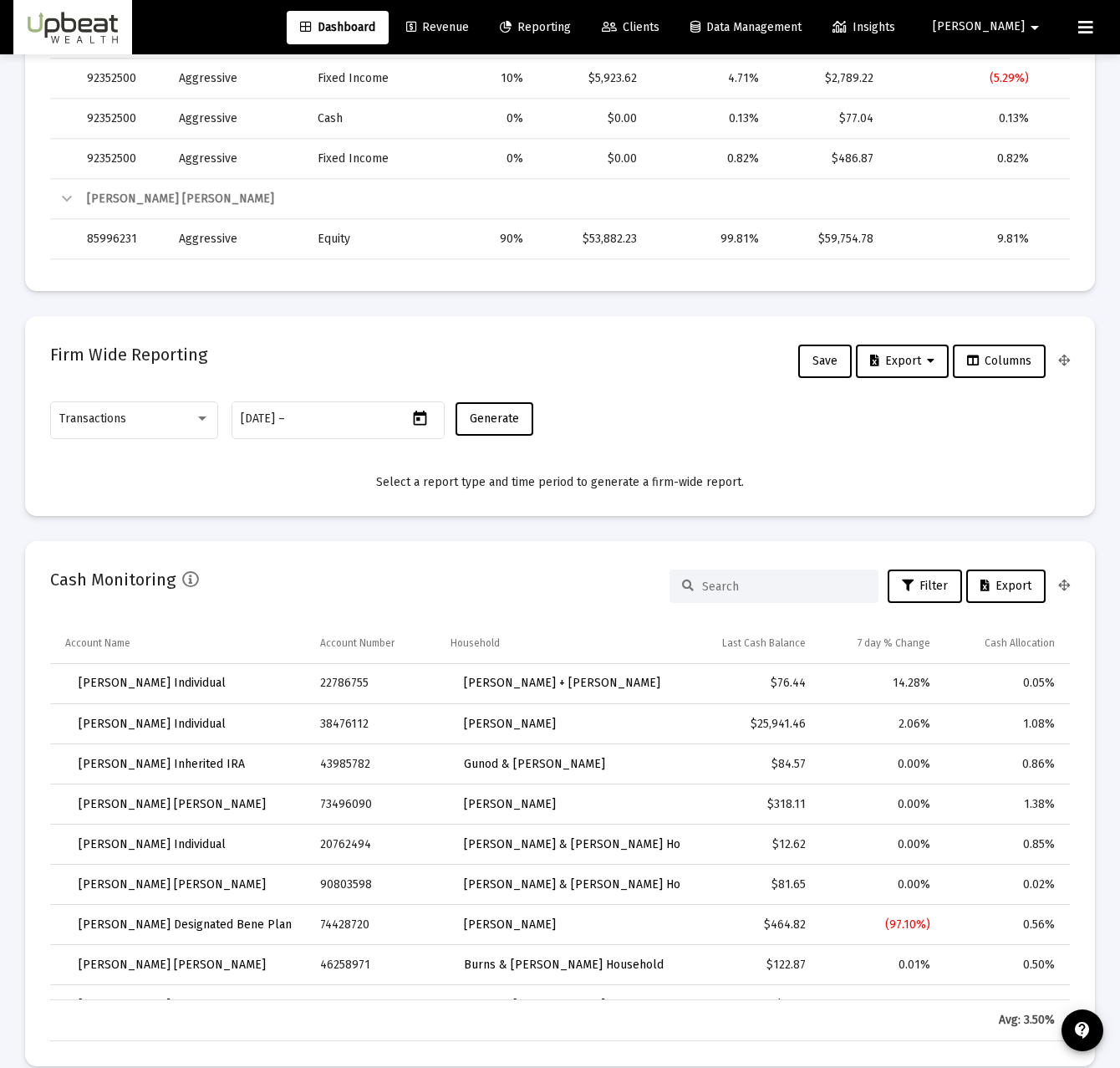
type input "2025-08-22"
click at [496, 423] on span "Generate" at bounding box center [494, 418] width 49 height 14
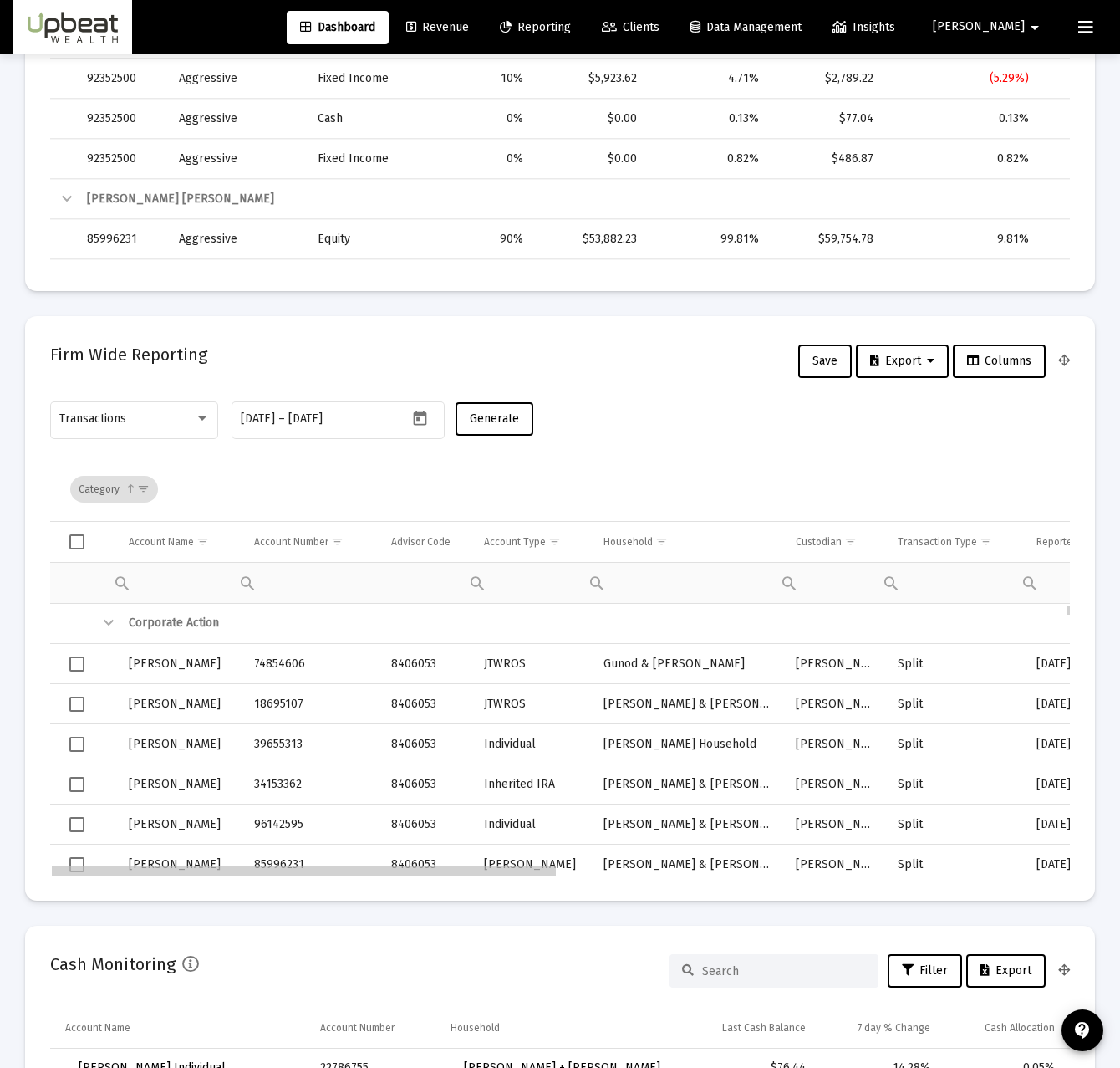
scroll to position [0, 189]
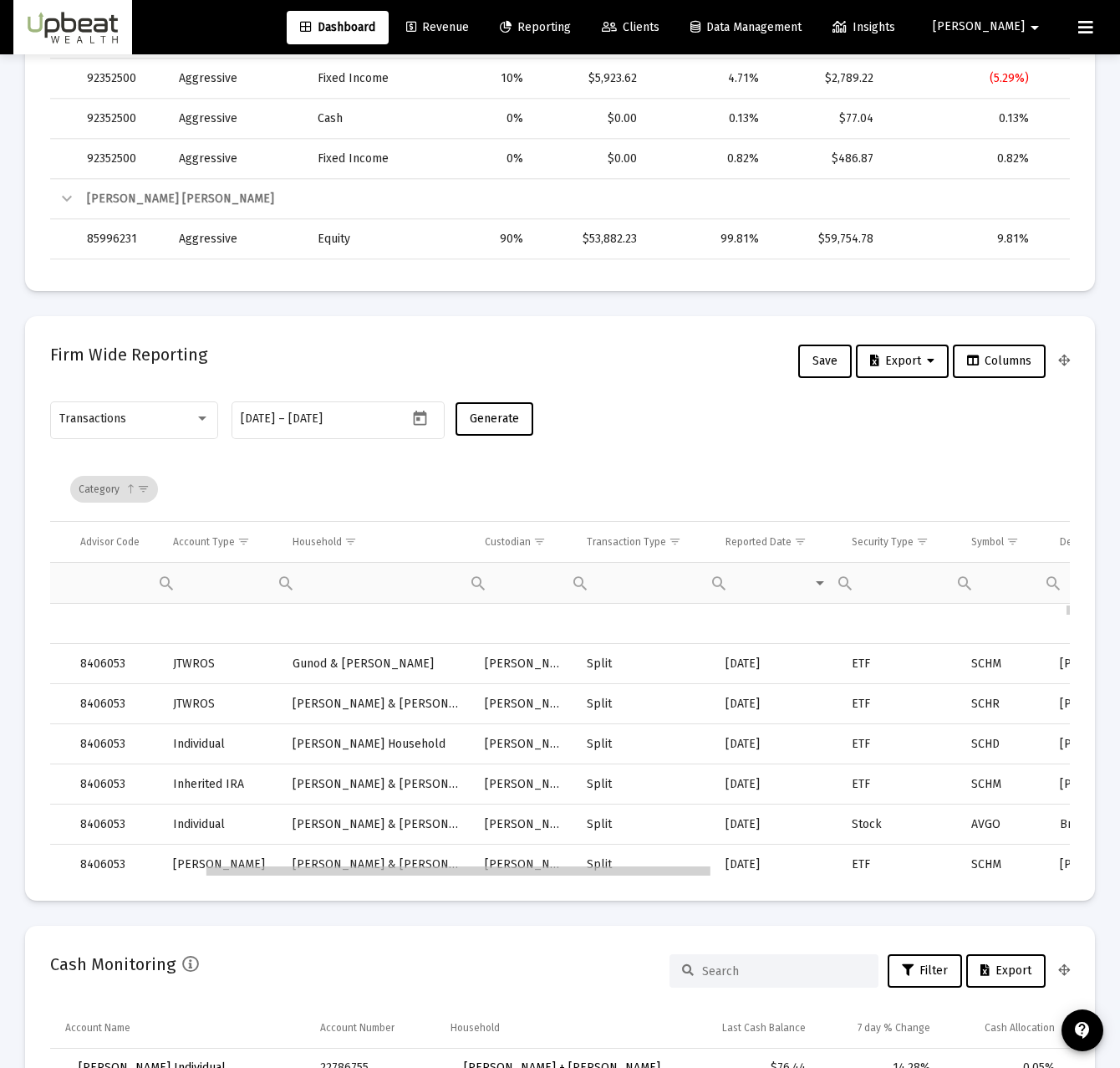
drag, startPoint x: 402, startPoint y: 872, endPoint x: 443, endPoint y: 898, distance: 48.5
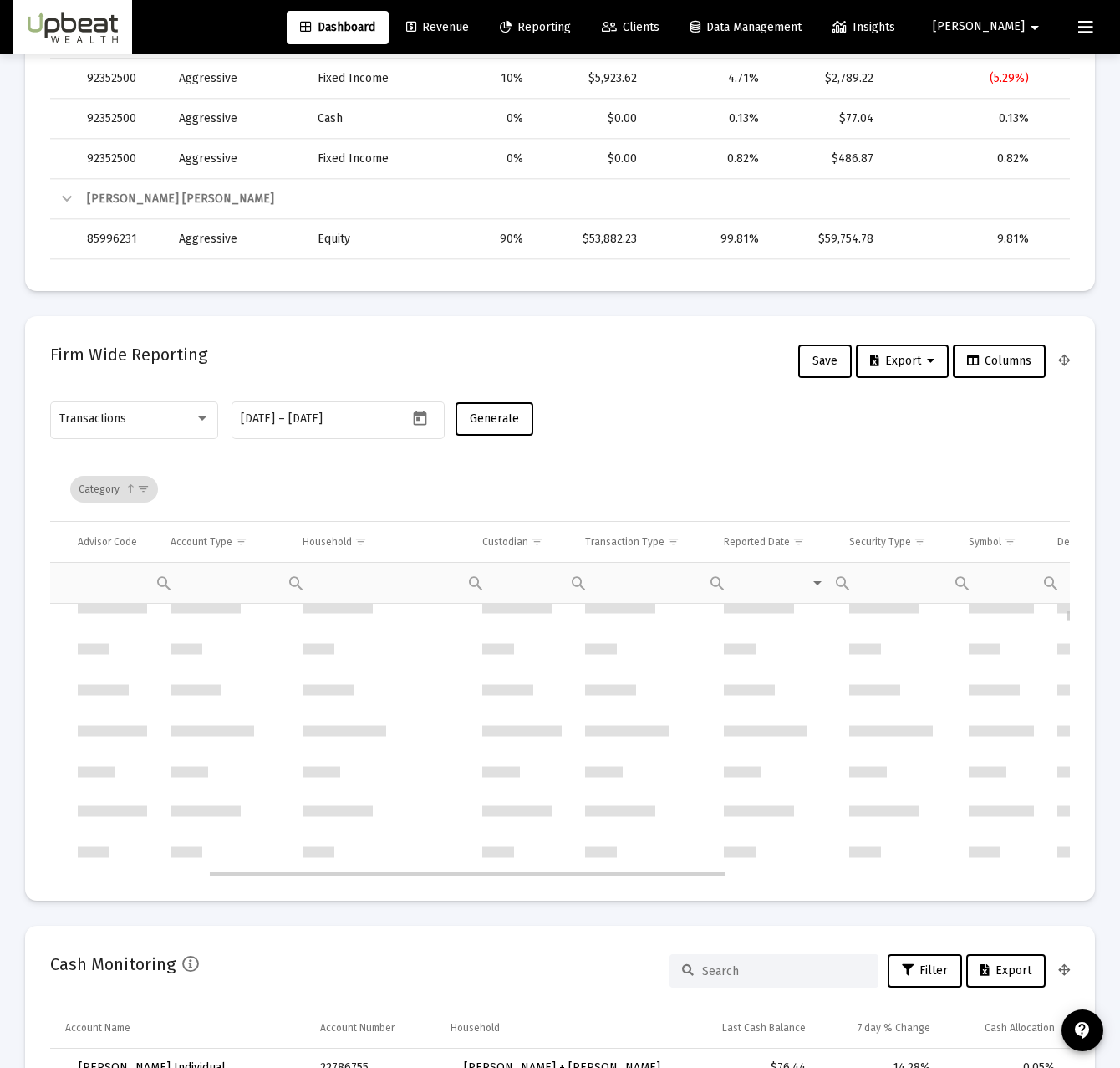
scroll to position [10964, 311]
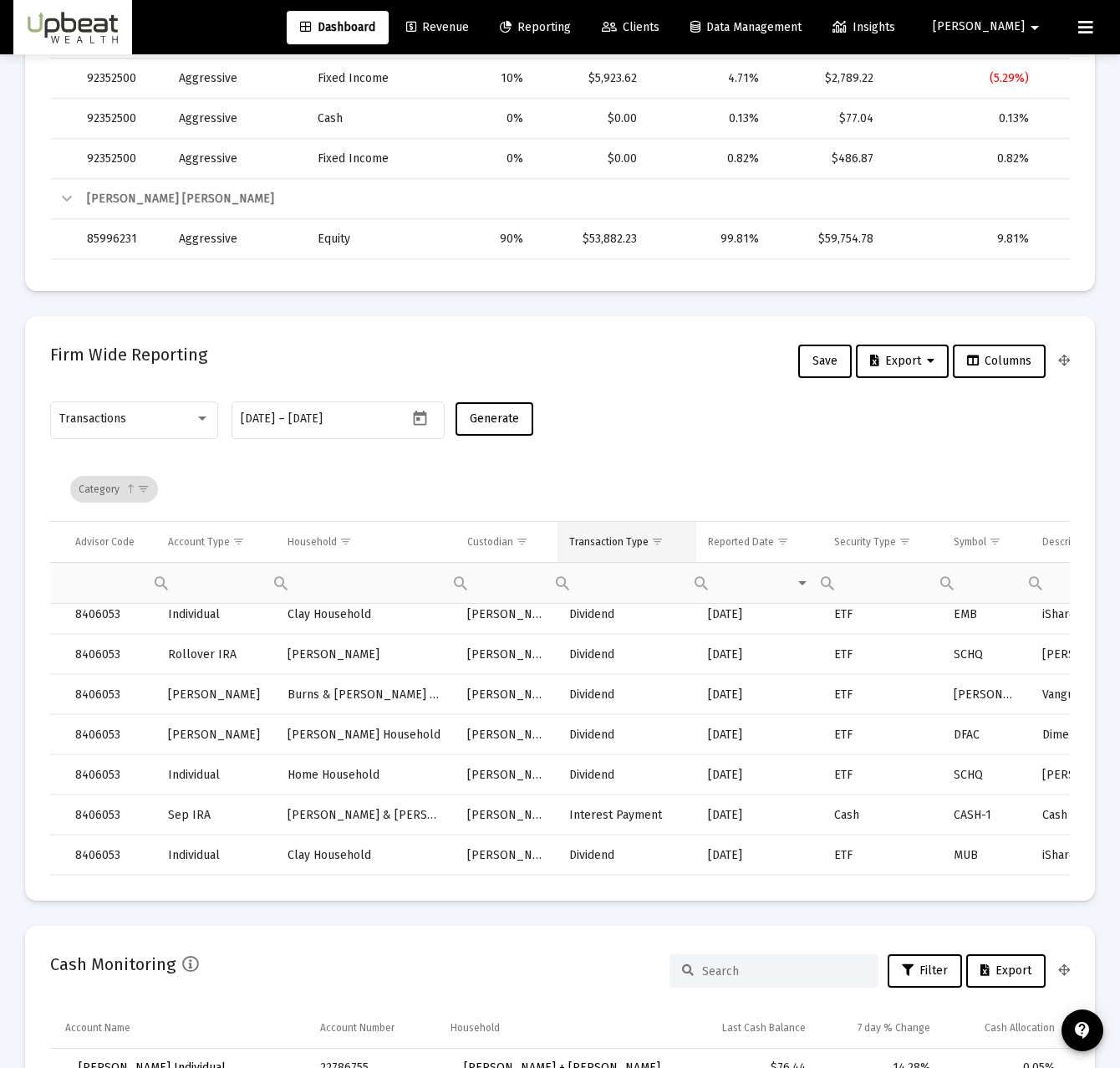
click at [658, 538] on span "Show filter options for column 'Transaction Type'" at bounding box center [658, 541] width 12 height 12
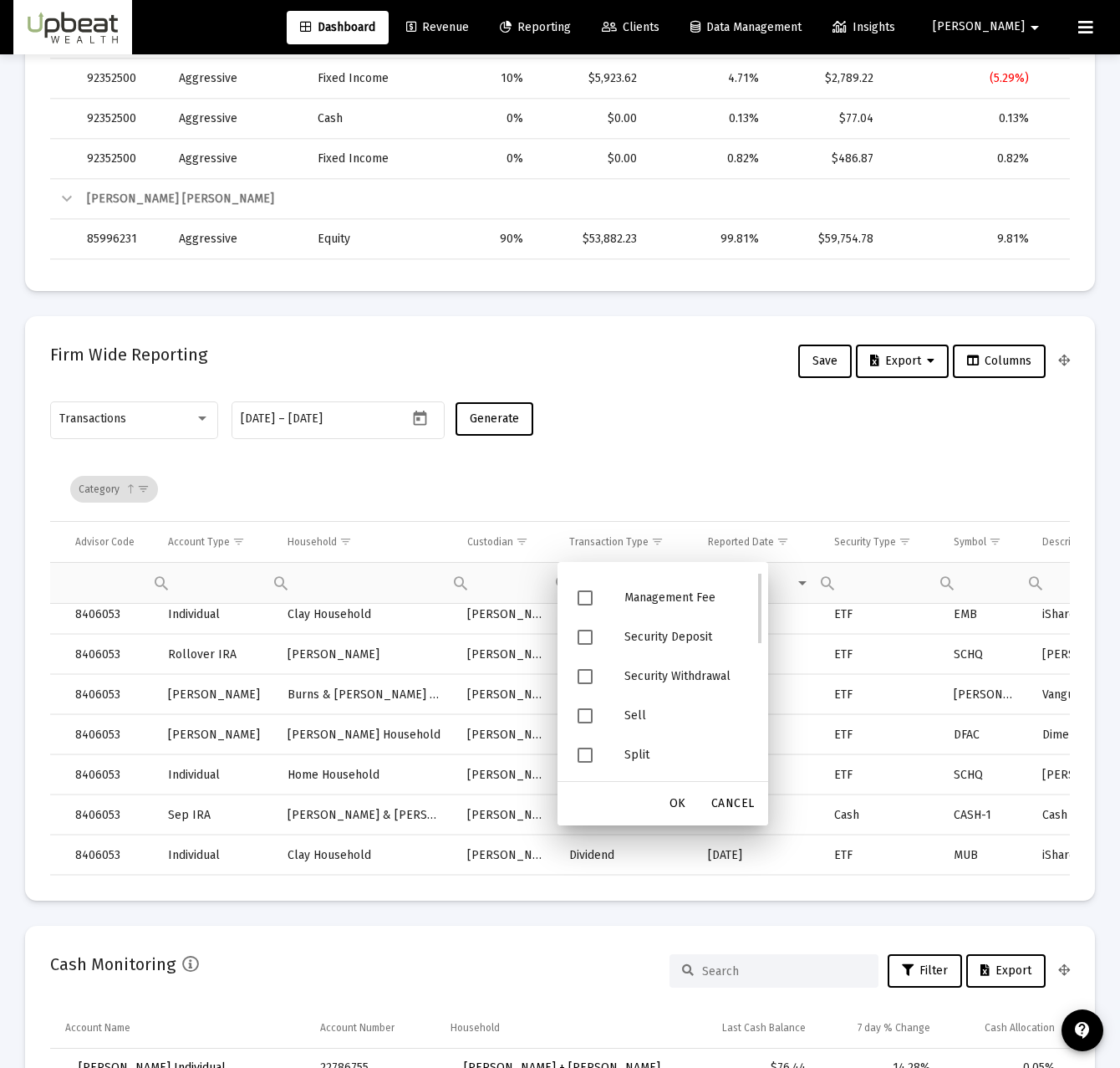
scroll to position [0, 0]
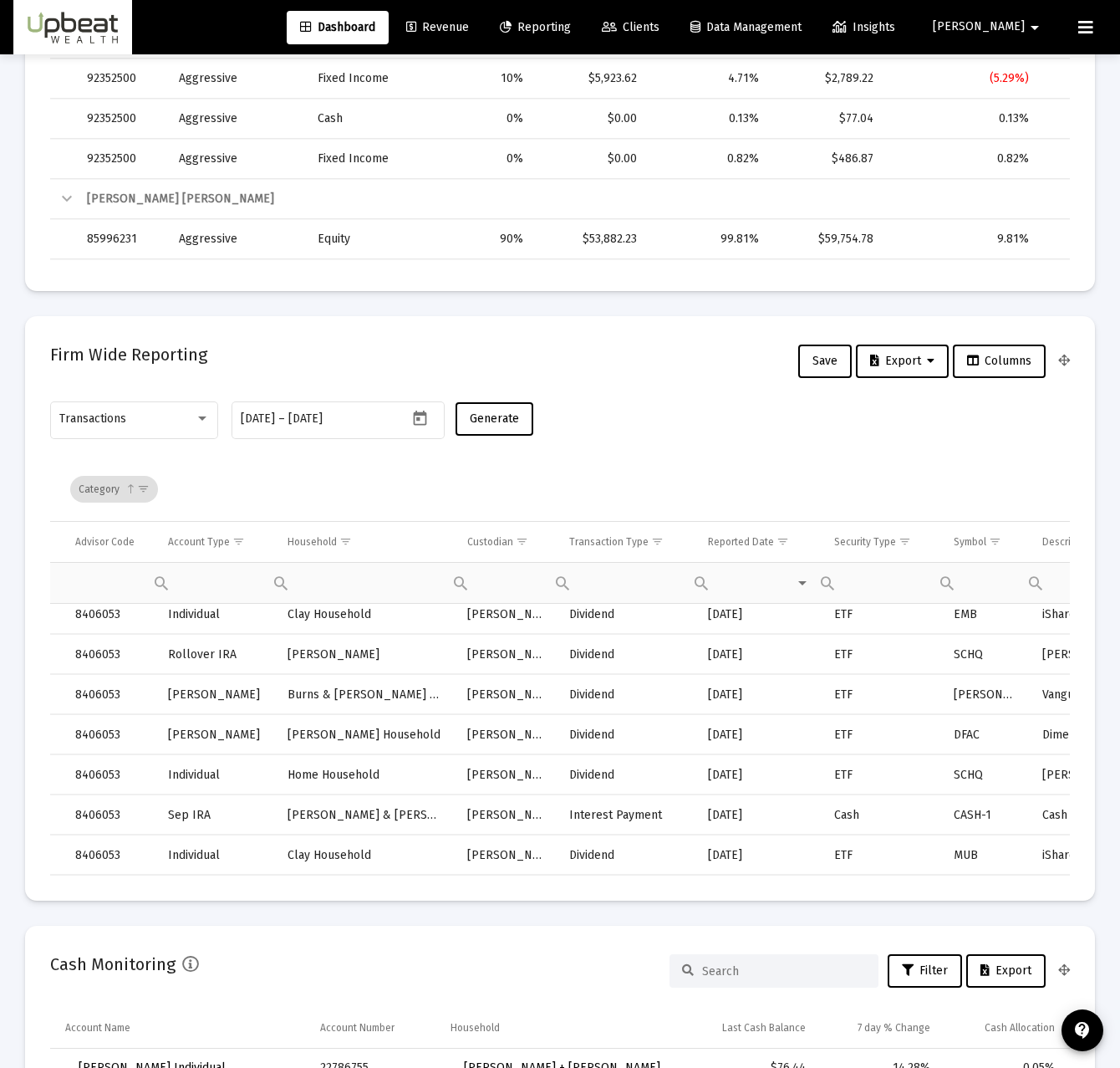
click at [678, 447] on div "Transactions 2024-02-01 2024-02-01 – 2025-08-22 Generate" at bounding box center [560, 427] width 1020 height 59
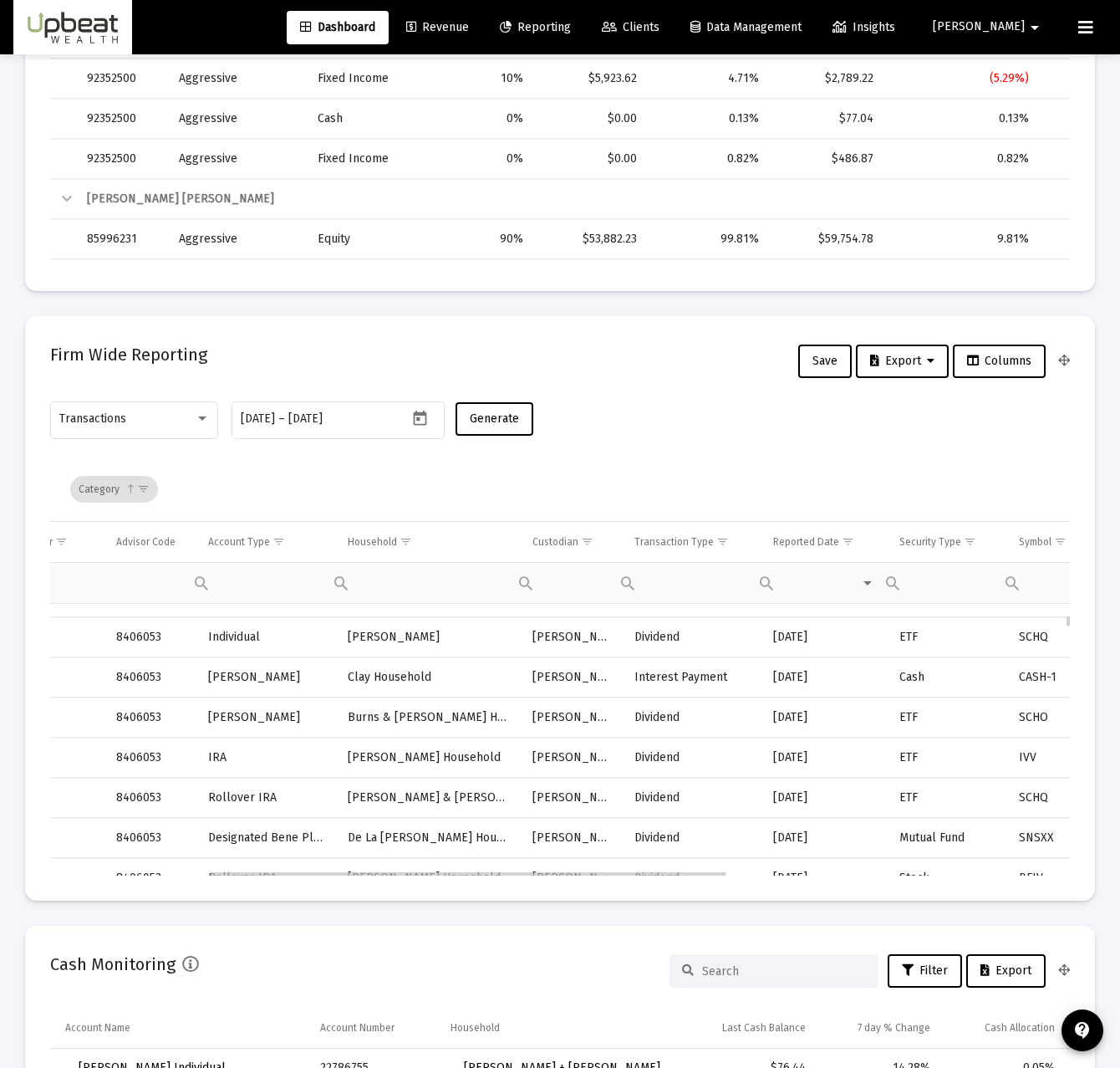
scroll to position [22299, 311]
click at [197, 415] on div at bounding box center [202, 418] width 15 height 13
